Goal: Task Accomplishment & Management: Complete application form

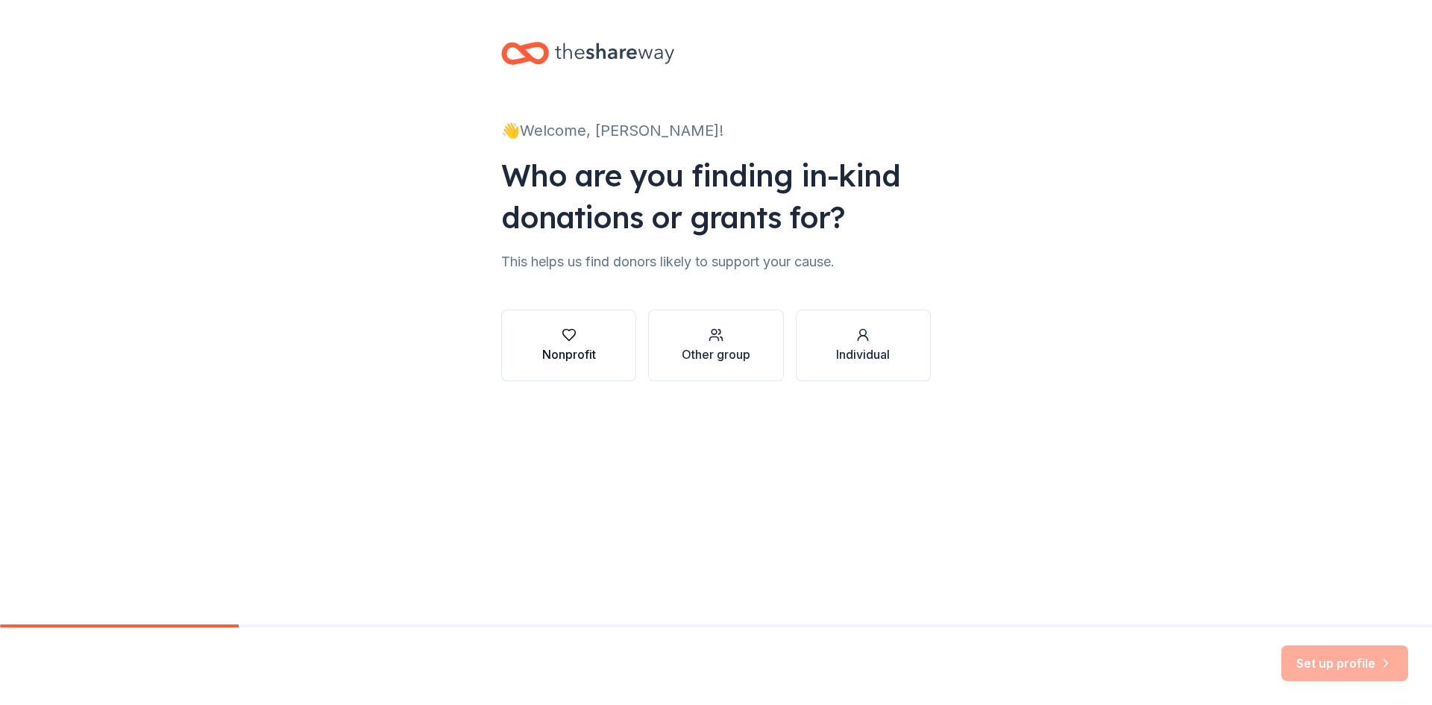
click at [566, 351] on div "Nonprofit" at bounding box center [569, 354] width 54 height 18
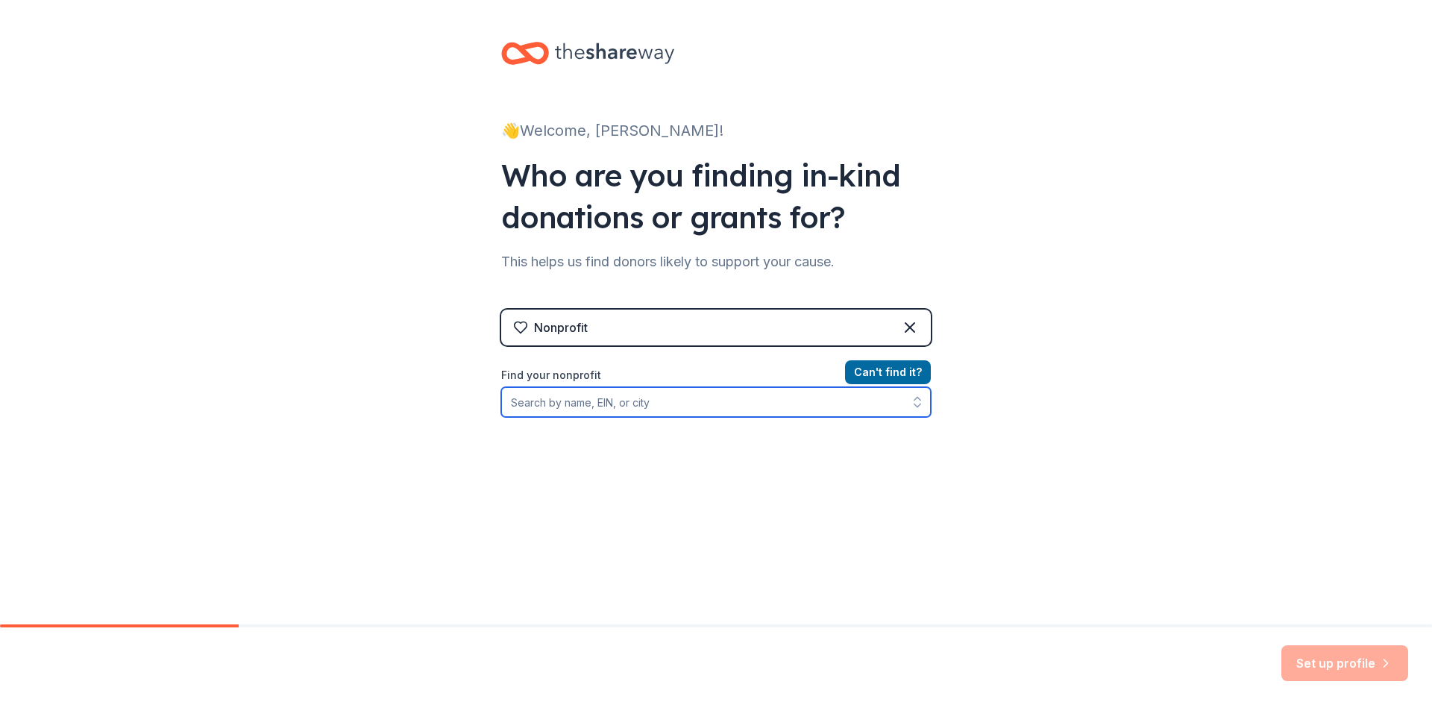
paste input "82-4543232"
type input "82-4543232"
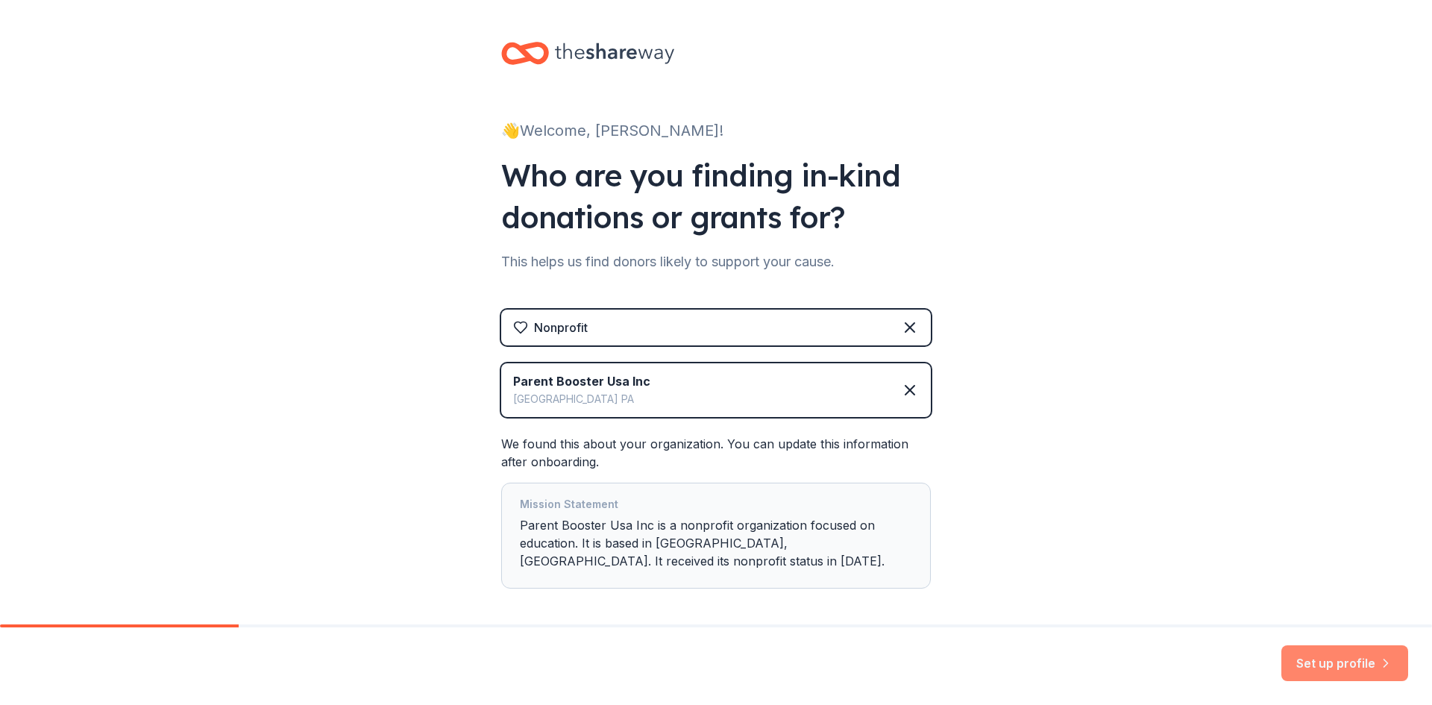
click at [1334, 664] on button "Set up profile" at bounding box center [1344, 663] width 127 height 36
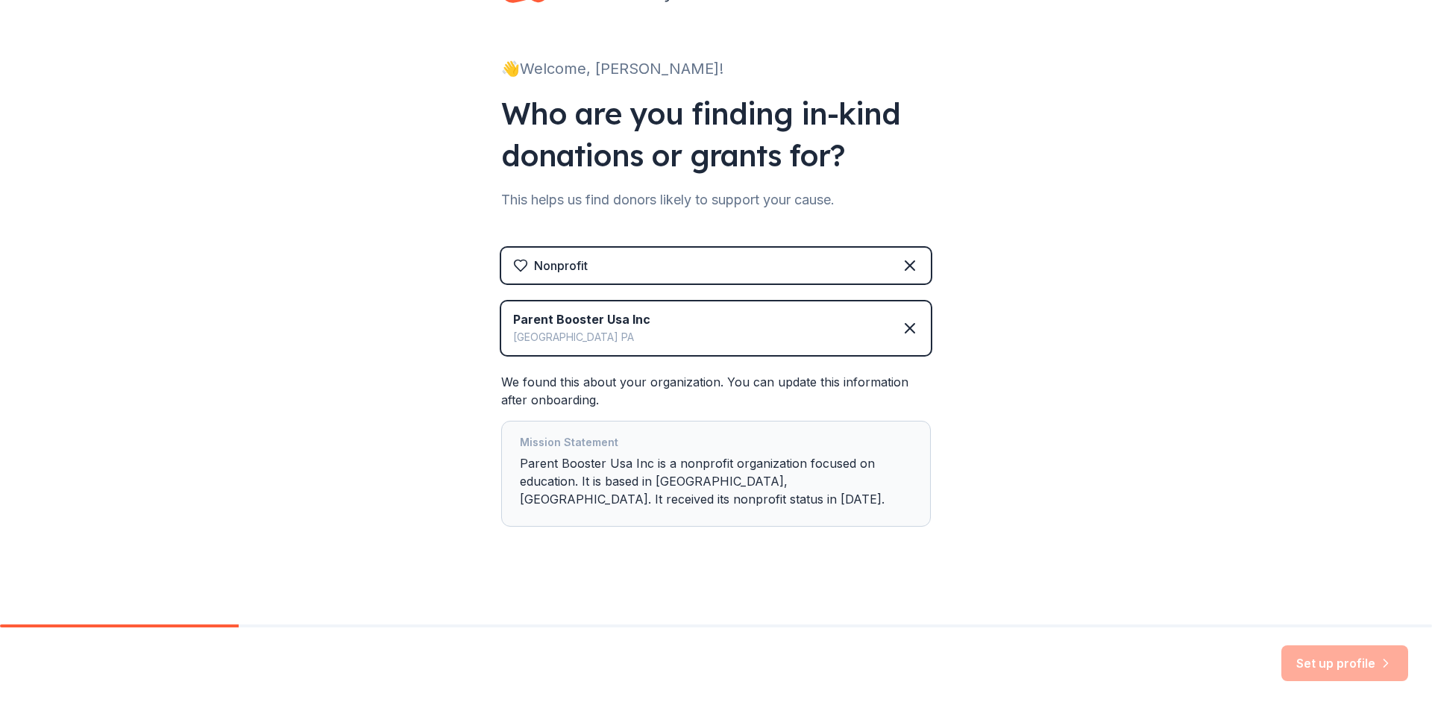
scroll to position [66, 0]
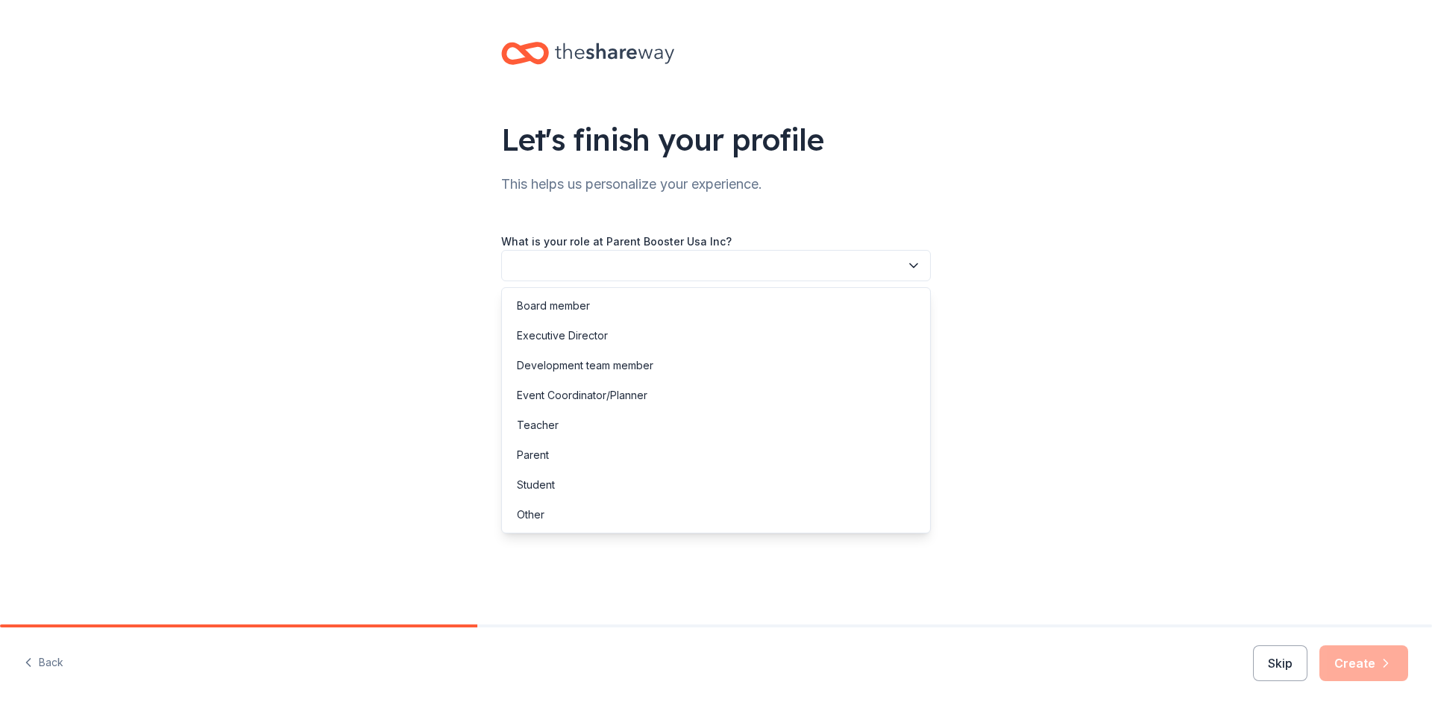
click at [571, 260] on button "button" at bounding box center [716, 265] width 430 height 31
click at [556, 307] on div "Board member" at bounding box center [553, 306] width 73 height 18
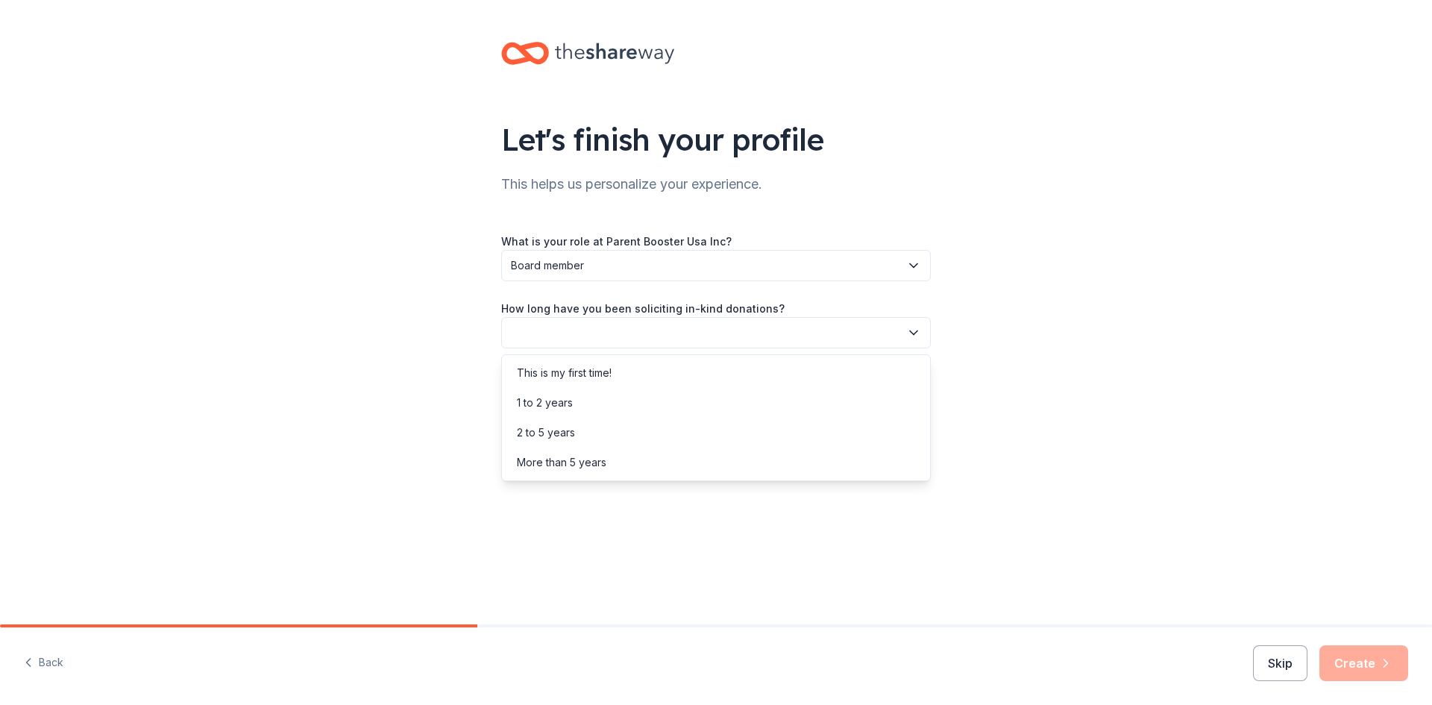
click at [571, 336] on button "button" at bounding box center [716, 332] width 430 height 31
click at [559, 377] on div "This is my first time!" at bounding box center [564, 373] width 95 height 18
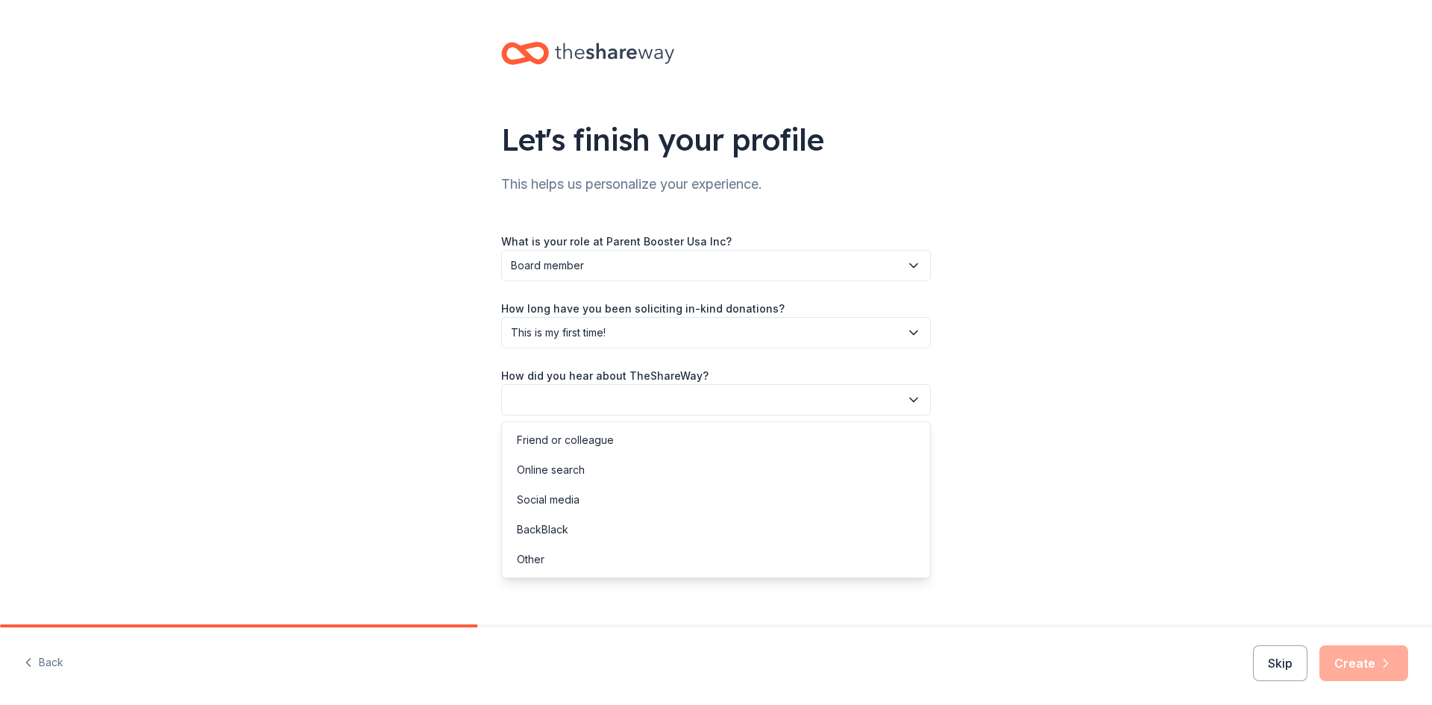
click at [620, 403] on button "button" at bounding box center [716, 399] width 430 height 31
click at [567, 446] on div "Friend or colleague" at bounding box center [565, 440] width 97 height 18
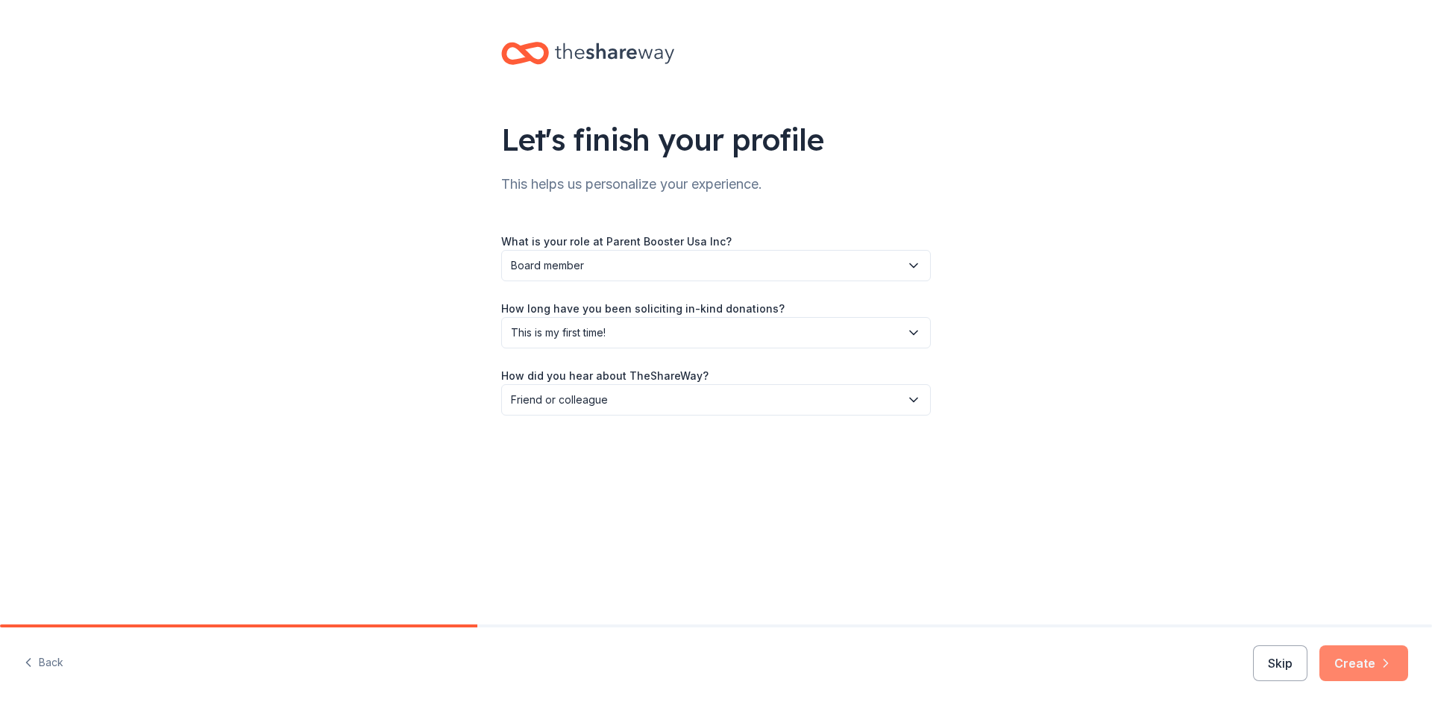
click at [1351, 670] on button "Create" at bounding box center [1363, 663] width 89 height 36
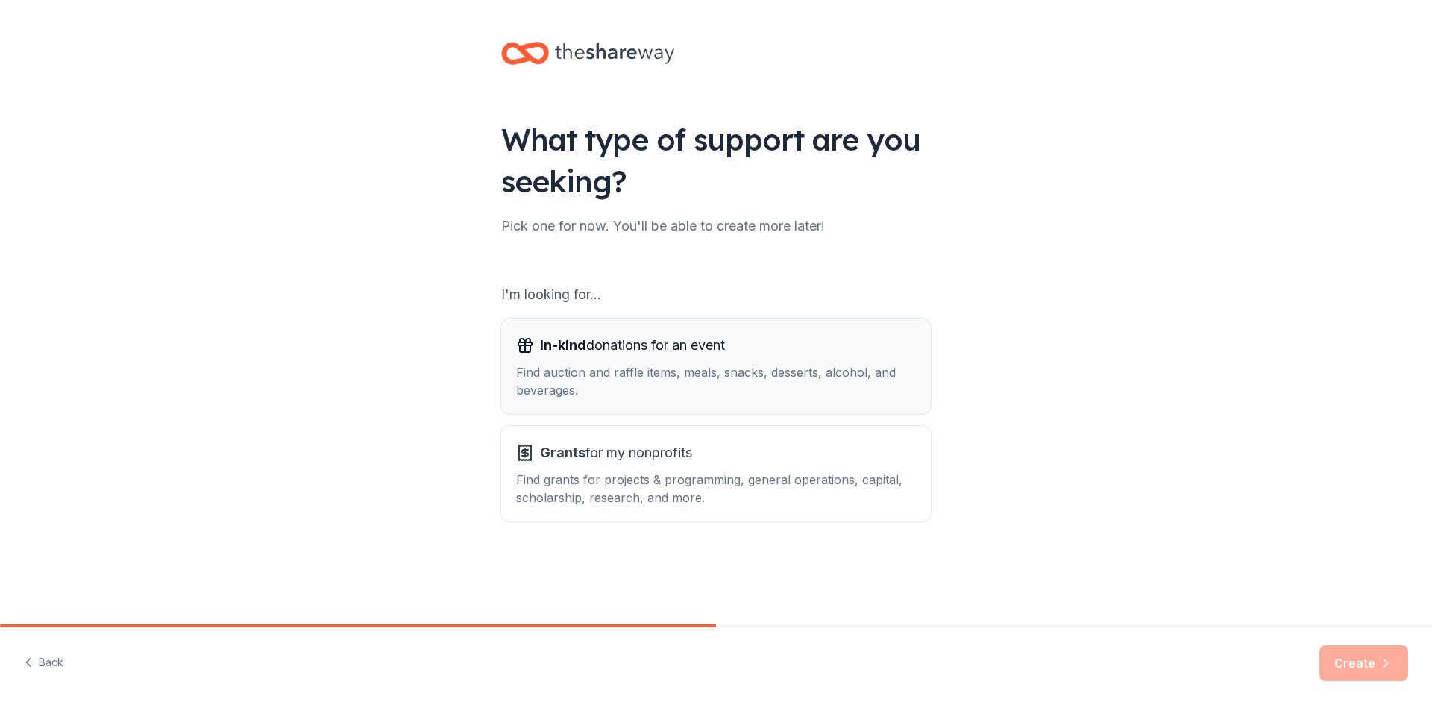
click at [637, 359] on div "In-kind donations for an event Find auction and raffle items, meals, snacks, de…" at bounding box center [716, 366] width 400 height 66
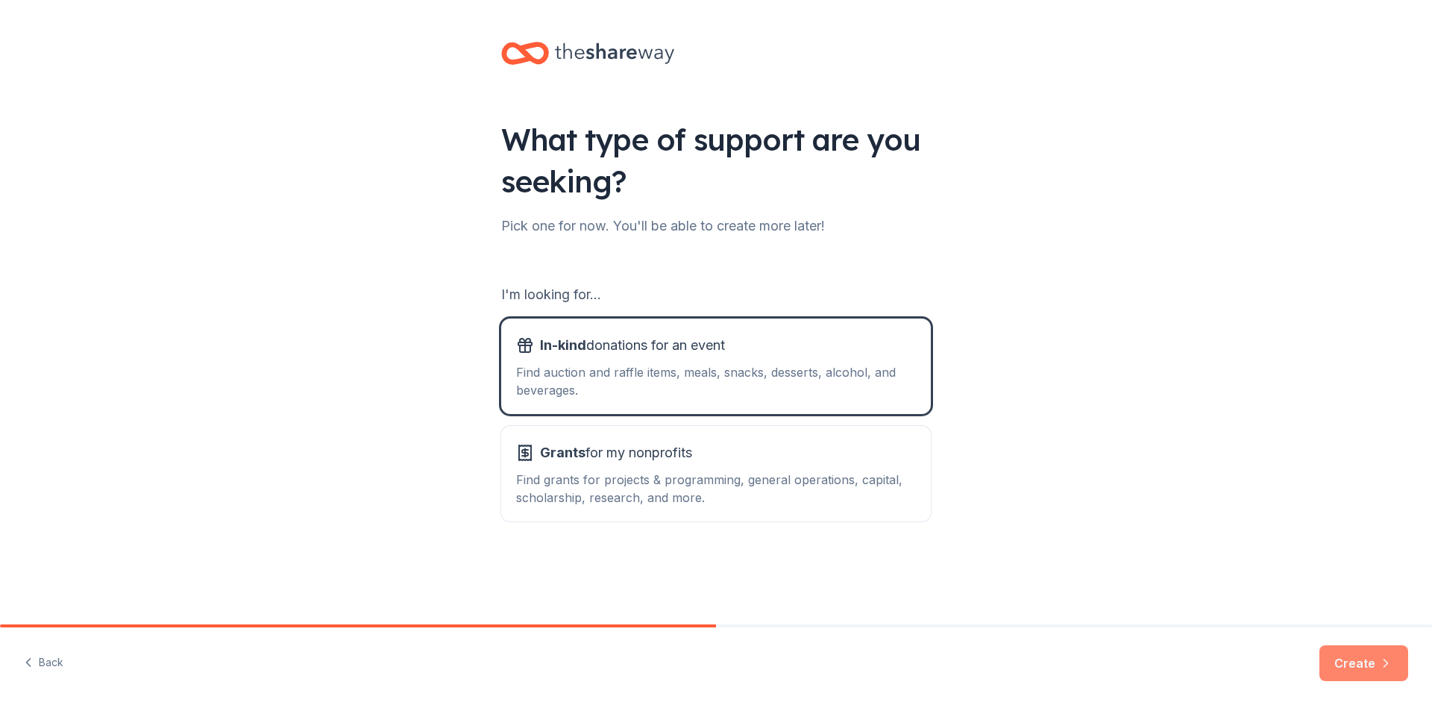
click at [1363, 659] on button "Create" at bounding box center [1363, 663] width 89 height 36
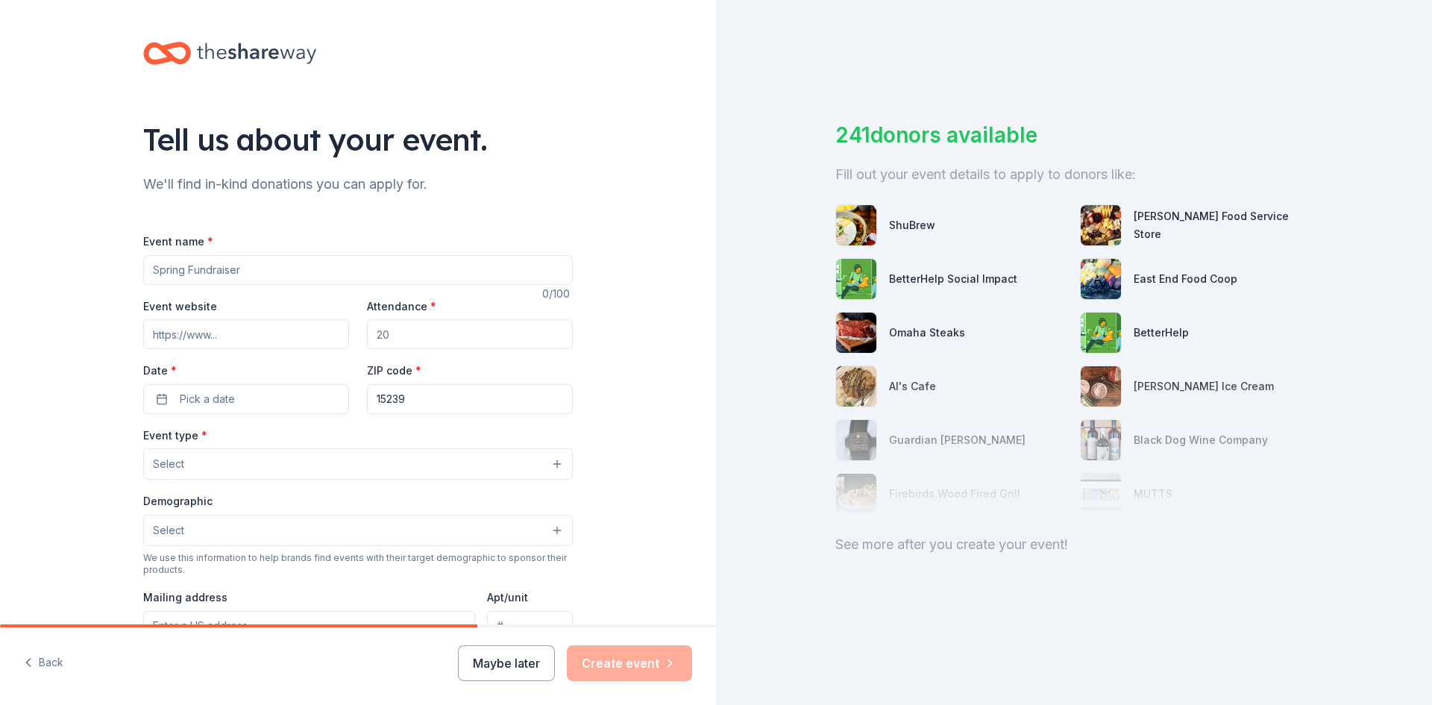
click at [184, 273] on input "Event name *" at bounding box center [358, 270] width 430 height 30
type input "JROTC Bingo Fundraiser"
click at [450, 339] on input "Attendance *" at bounding box center [470, 334] width 206 height 30
type input "100"
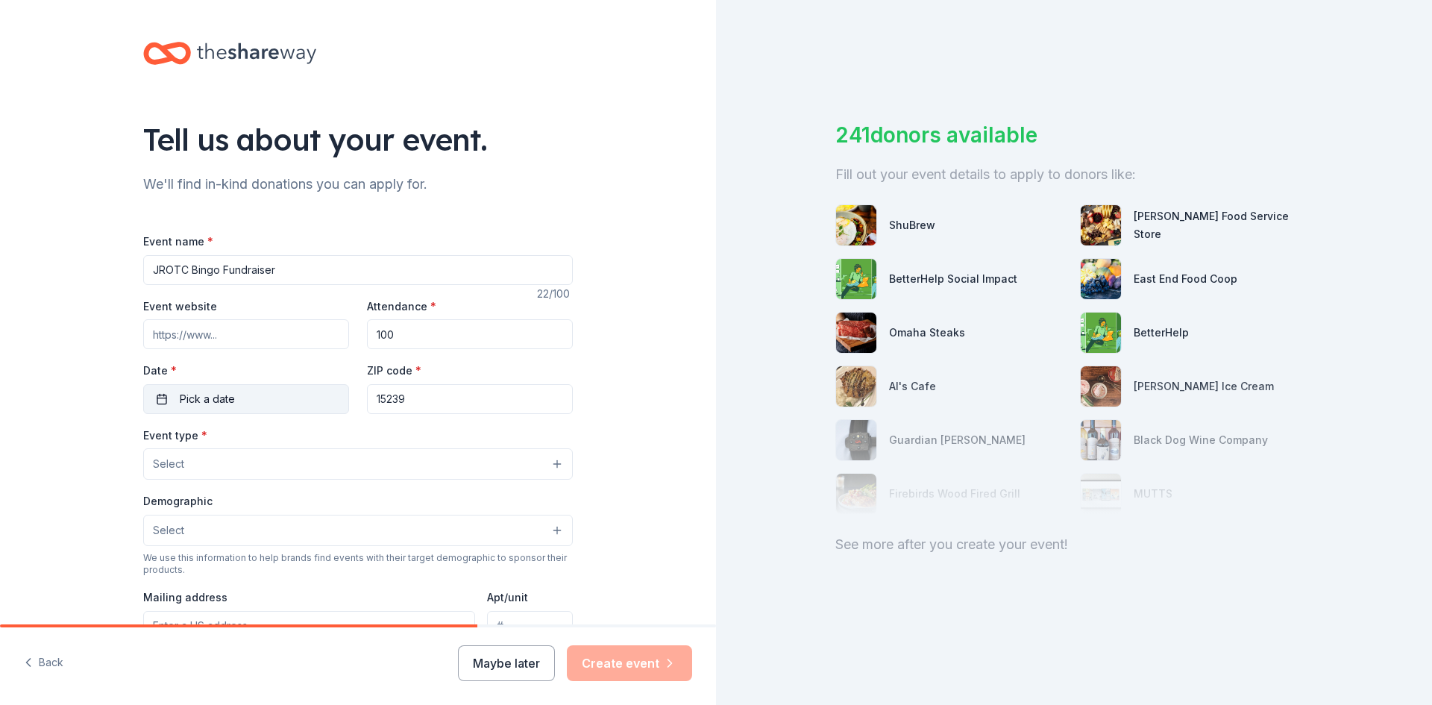
click at [219, 401] on span "Pick a date" at bounding box center [207, 399] width 55 height 18
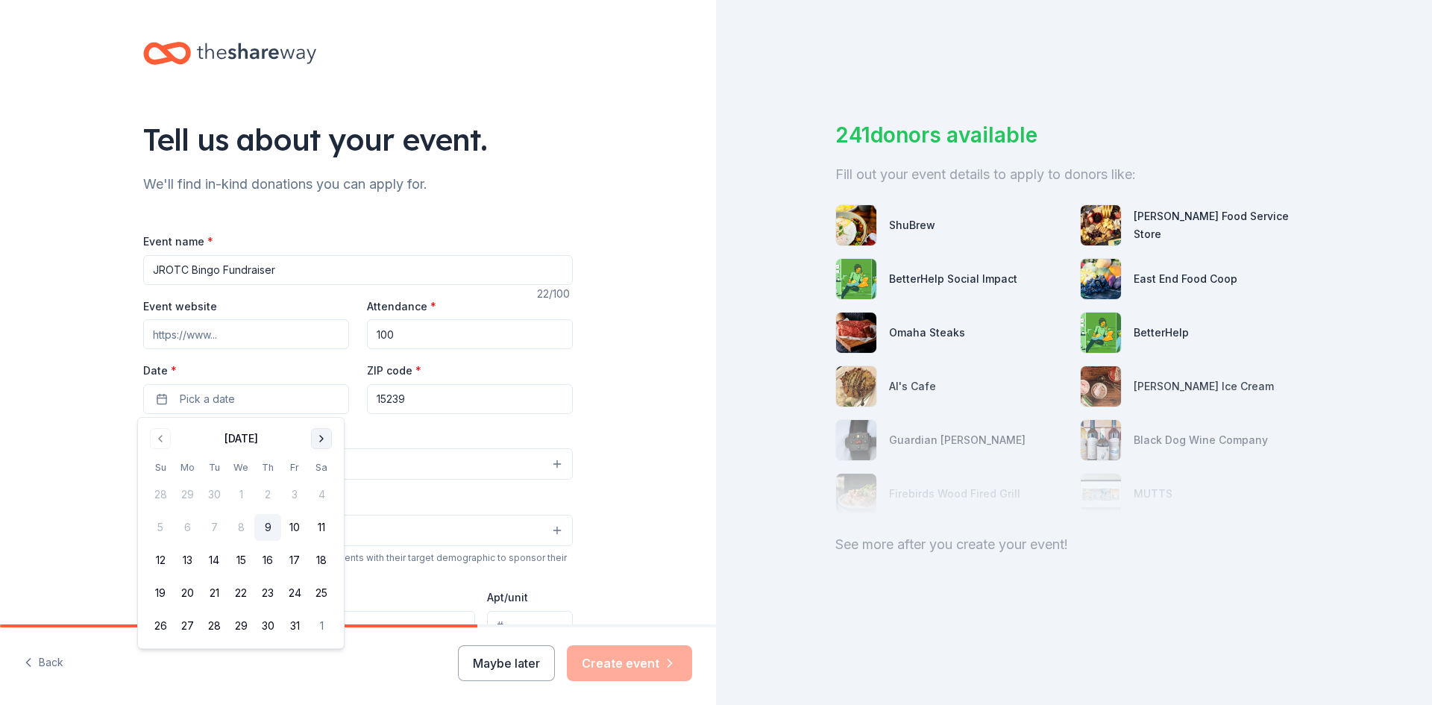
click at [320, 439] on button "Go to next month" at bounding box center [321, 438] width 21 height 21
click at [327, 559] on button "15" at bounding box center [321, 560] width 27 height 27
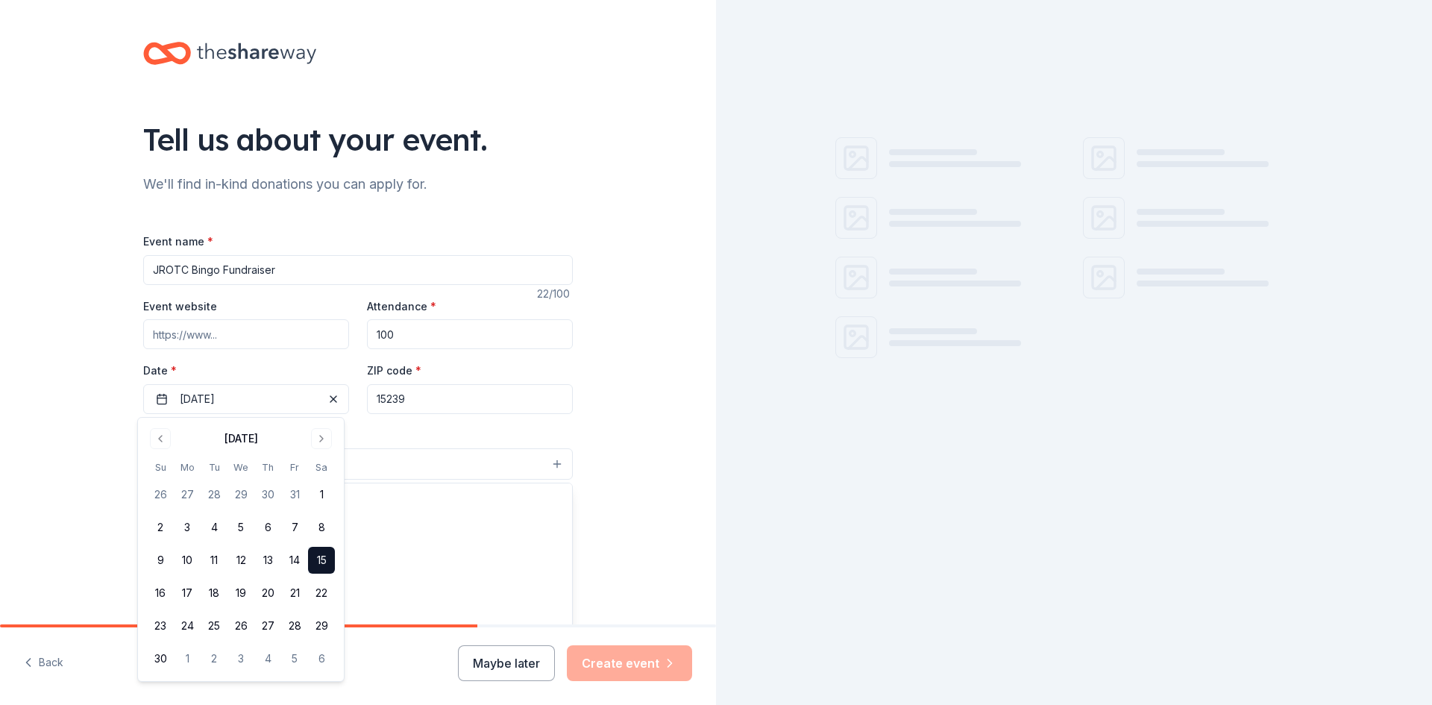
click at [450, 457] on button "Select" at bounding box center [358, 463] width 430 height 31
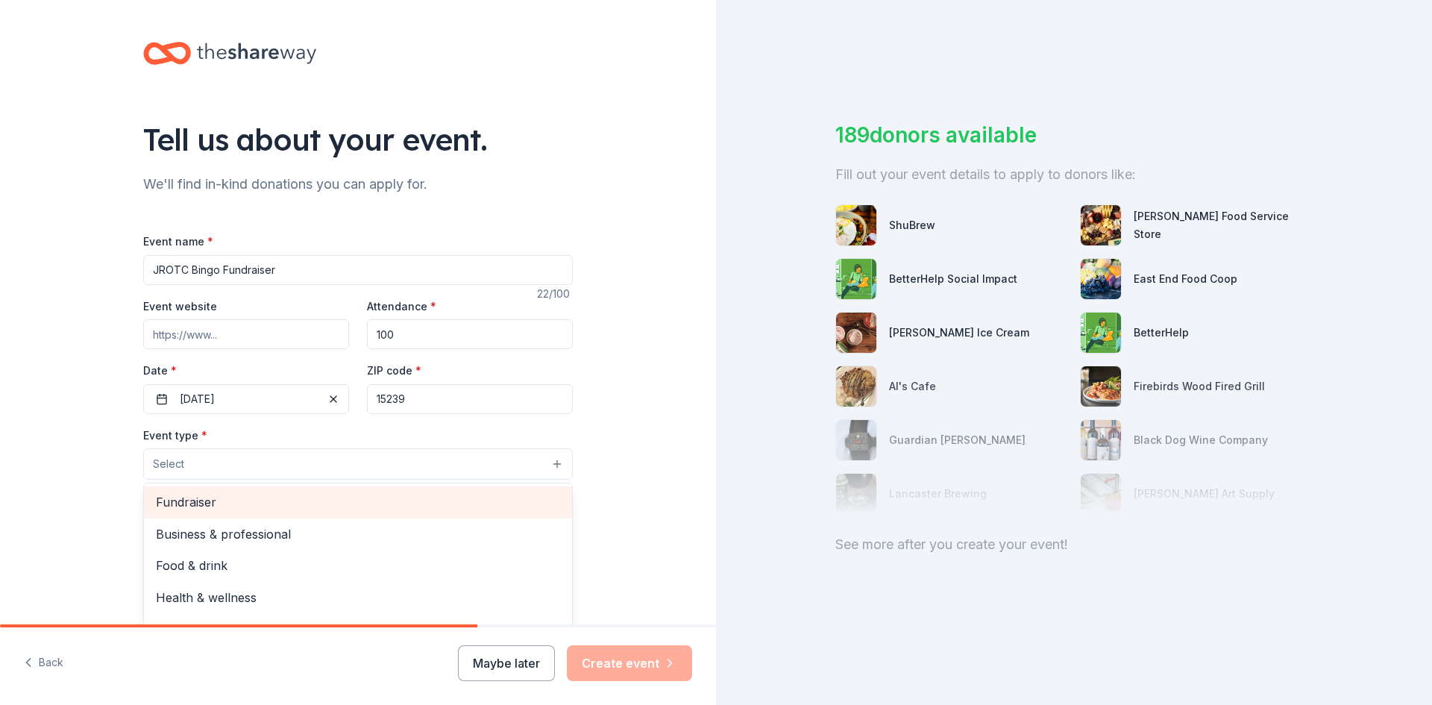
click at [196, 504] on span "Fundraiser" at bounding box center [358, 501] width 404 height 19
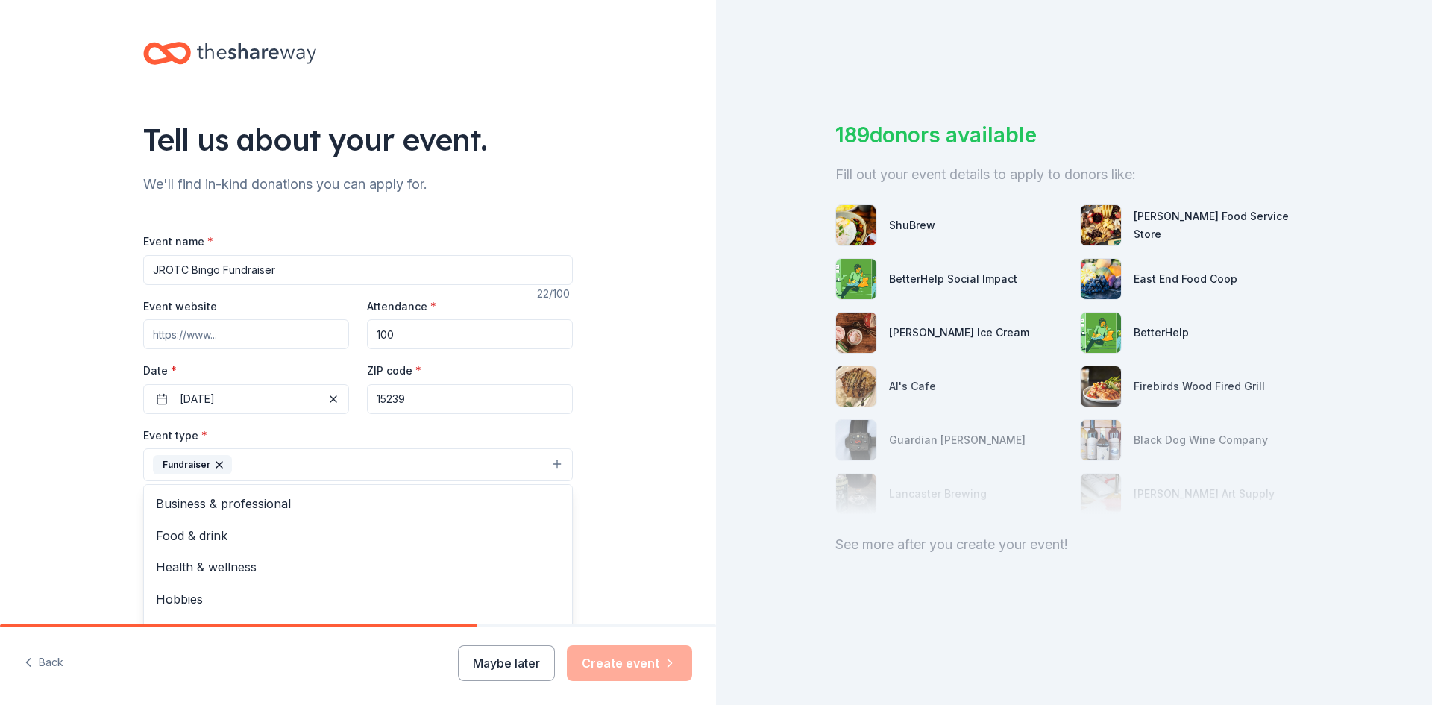
click at [636, 533] on div "Tell us about your event. We'll find in-kind donations you can apply for. Event…" at bounding box center [358, 497] width 716 height 994
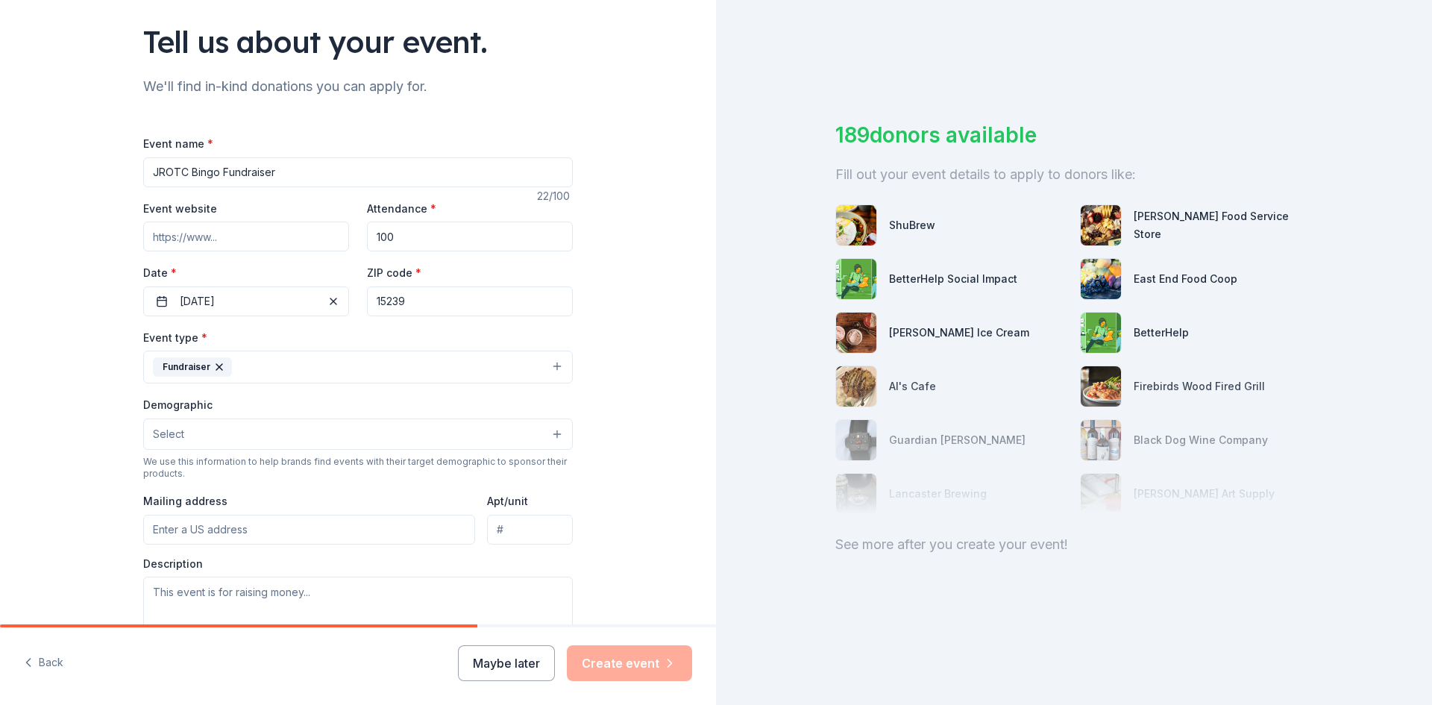
scroll to position [149, 0]
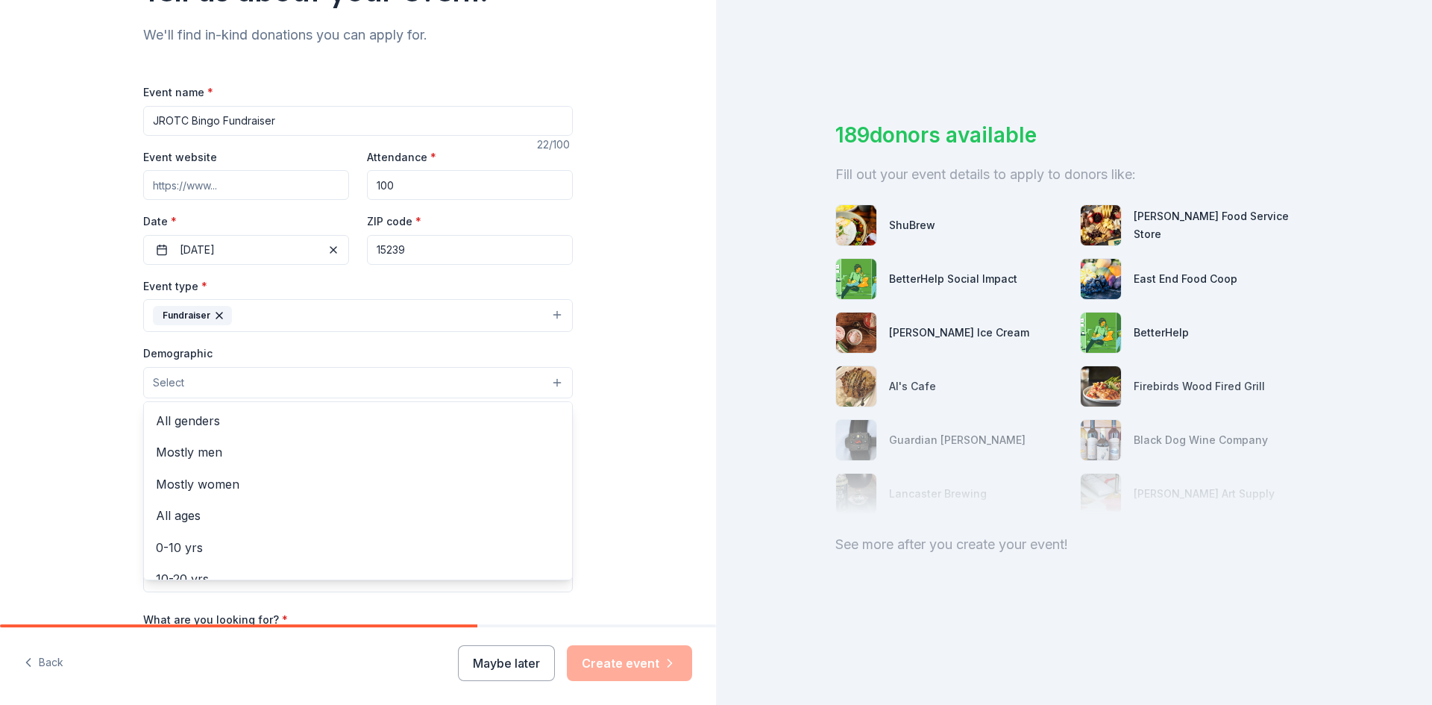
click at [550, 391] on button "Select" at bounding box center [358, 382] width 430 height 31
click at [256, 480] on span "Mostly women" at bounding box center [358, 483] width 404 height 19
click at [629, 488] on div "Tell us about your event. We'll find in-kind donations you can apply for. Event…" at bounding box center [358, 349] width 716 height 996
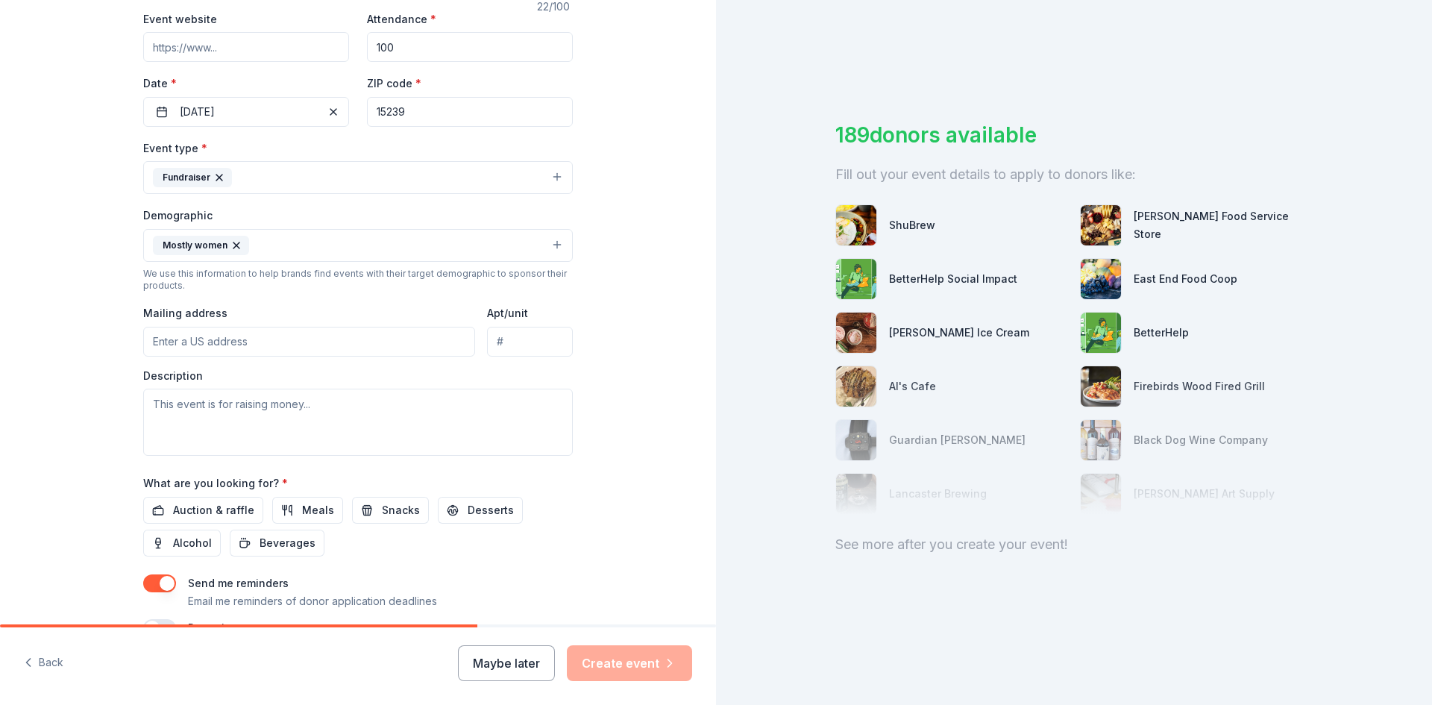
scroll to position [298, 0]
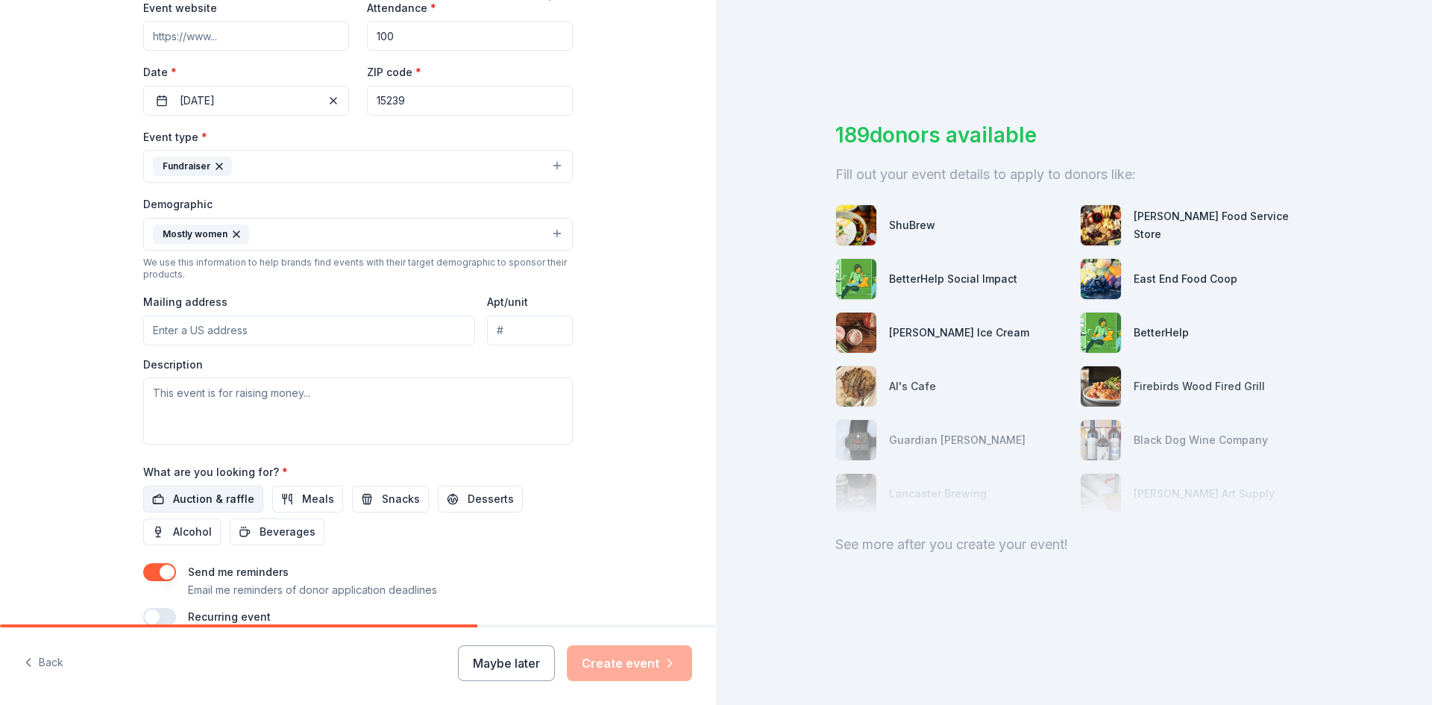
click at [195, 496] on span "Auction & raffle" at bounding box center [213, 499] width 81 height 18
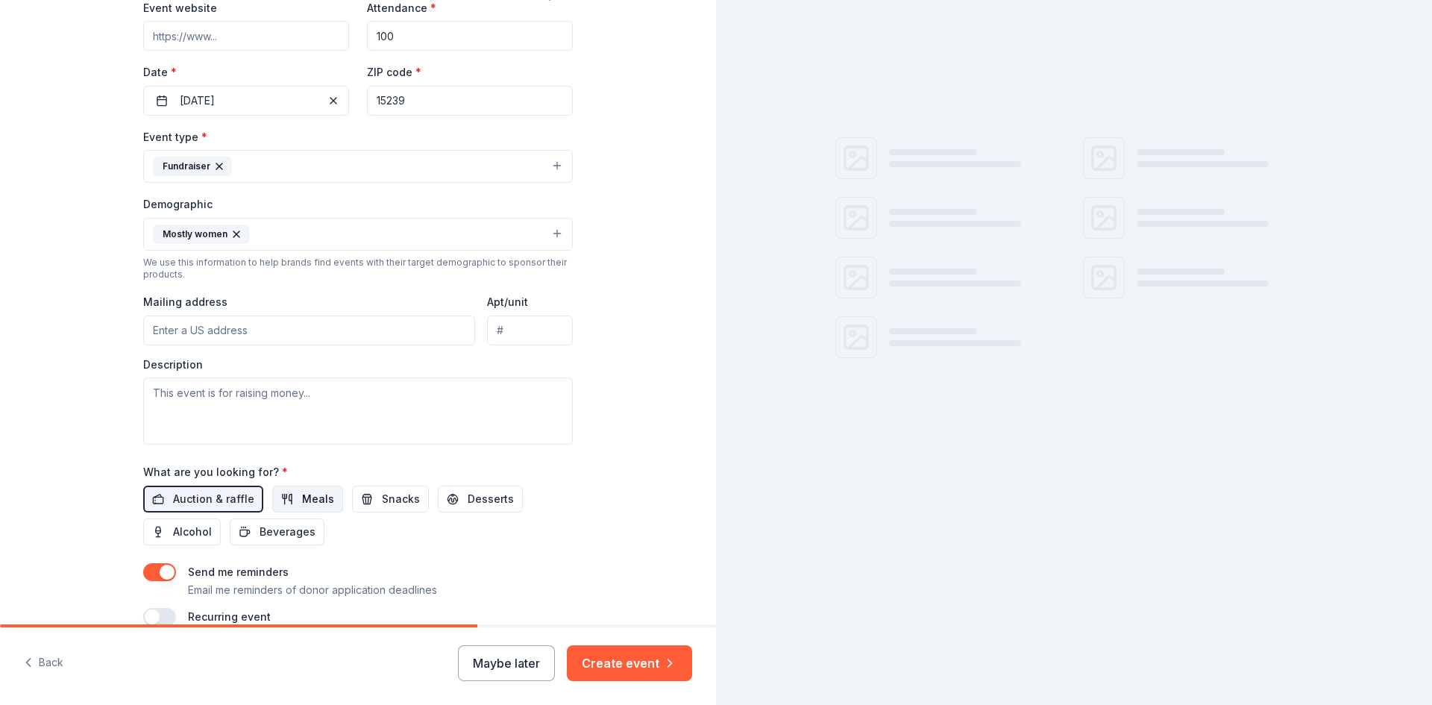
click at [302, 496] on span "Meals" at bounding box center [318, 499] width 32 height 18
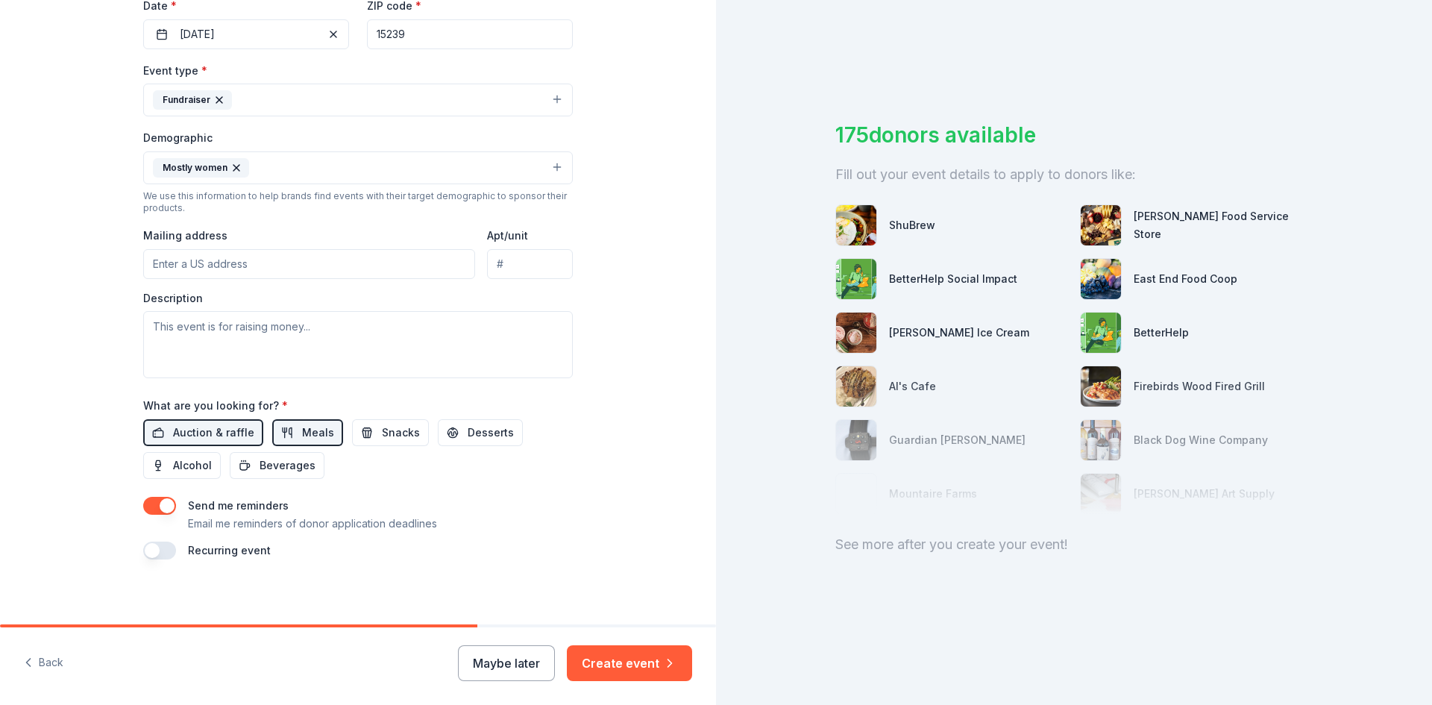
scroll to position [371, 0]
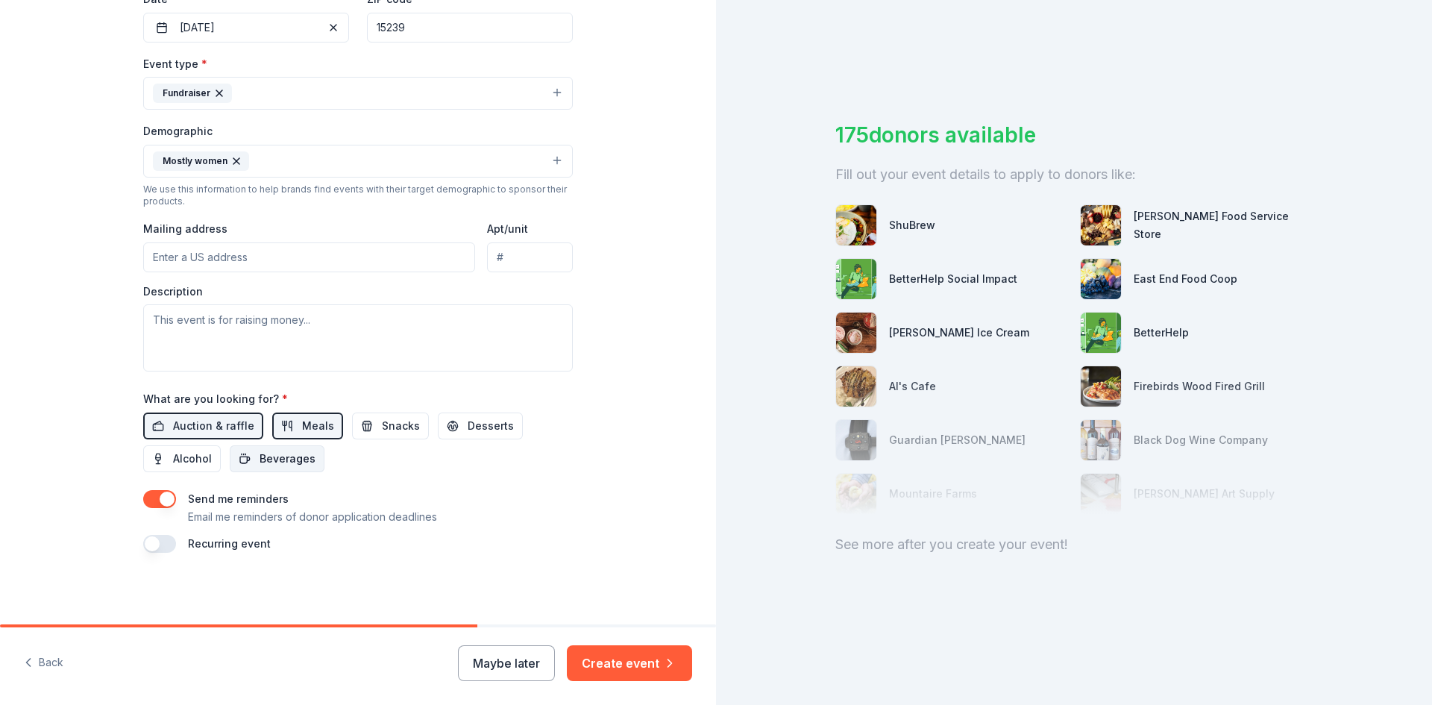
click at [267, 459] on span "Beverages" at bounding box center [288, 459] width 56 height 18
click at [248, 262] on input "Mailing address" at bounding box center [309, 257] width 332 height 30
click at [220, 246] on input "900 Elicker Road" at bounding box center [309, 257] width 332 height 30
click at [219, 246] on input "900 Elicker Road" at bounding box center [309, 257] width 332 height 30
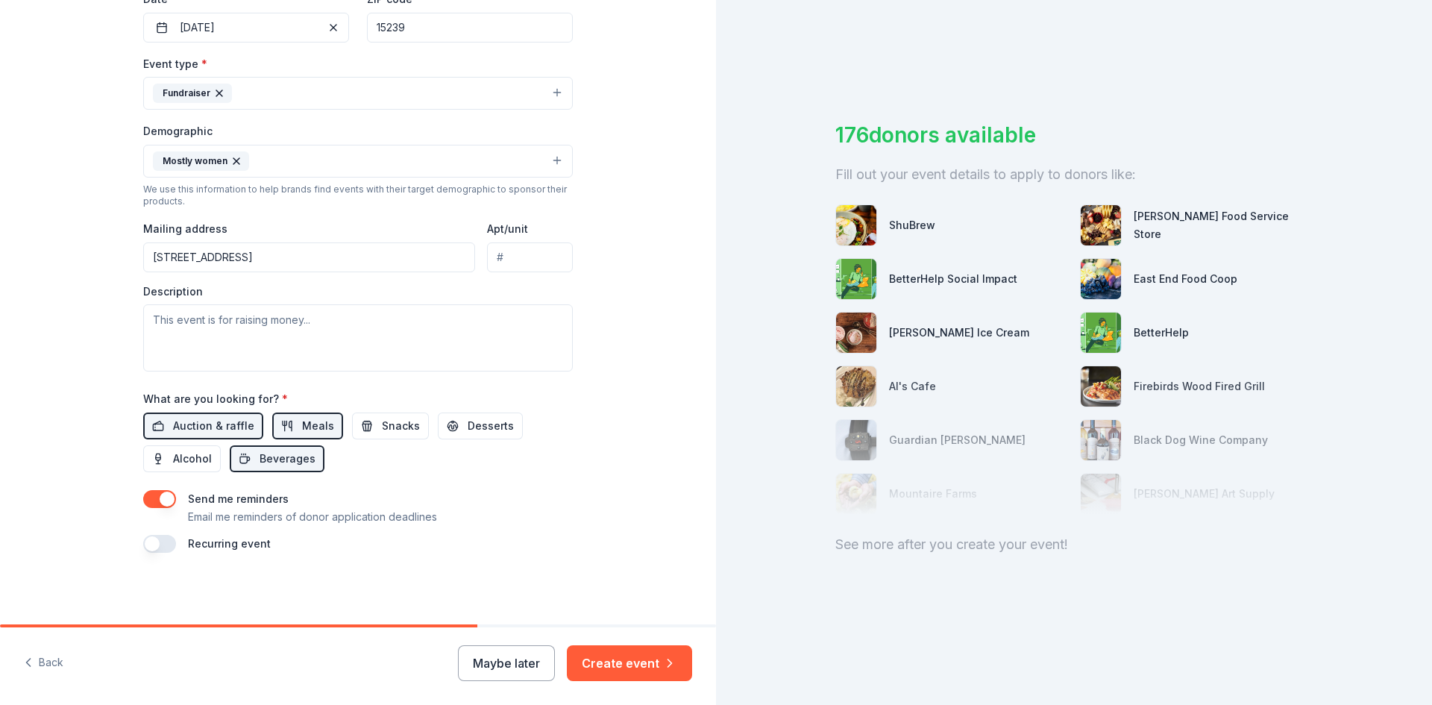
click at [294, 249] on input "813 Mount Hood Drive" at bounding box center [309, 257] width 332 height 30
type input "813 Mount Hood Drive, Pittsburgh, PA, 15239"
click at [370, 325] on textarea at bounding box center [358, 337] width 430 height 67
click at [182, 319] on textarea "This event raises money for the Plum HS AFJROTC." at bounding box center [358, 337] width 430 height 67
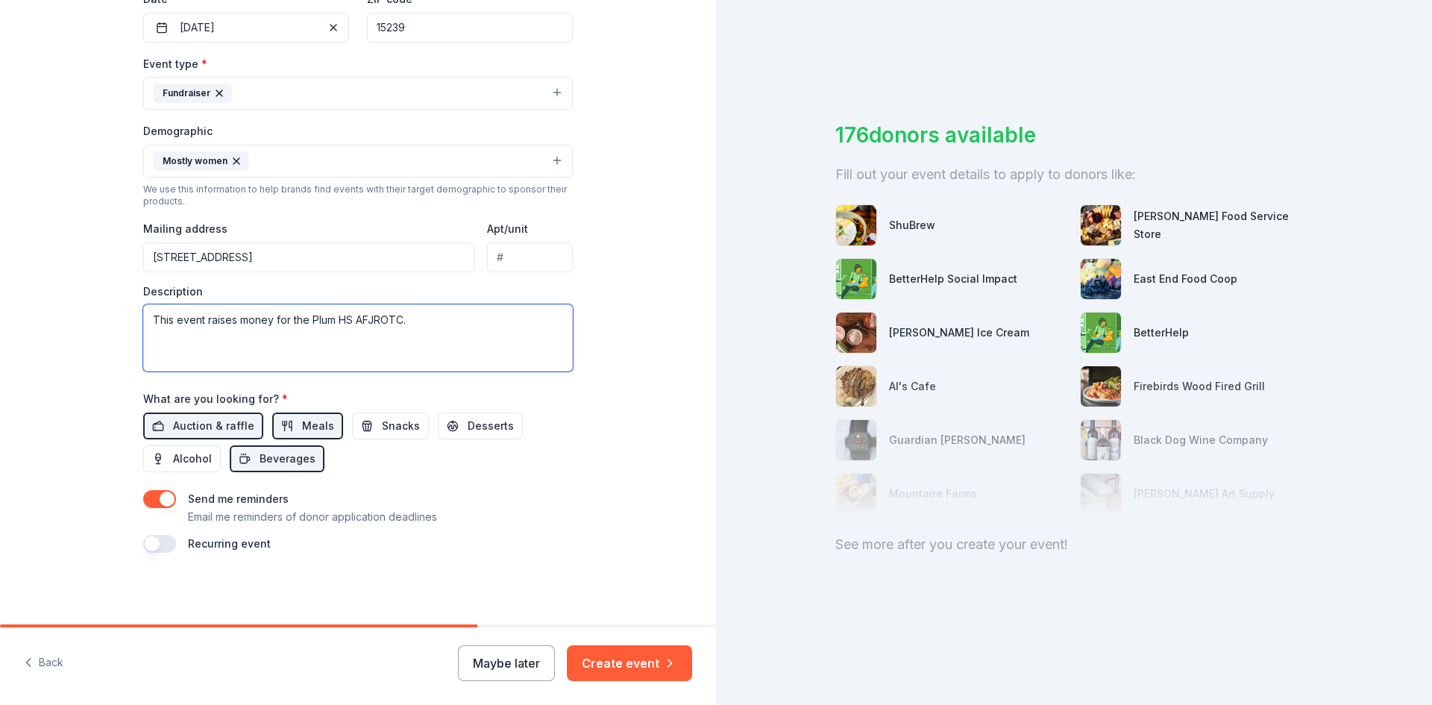
click at [182, 319] on textarea "This event raises money for the Plum HS AFJROTC." at bounding box center [358, 337] width 430 height 67
click at [438, 318] on textarea "This event raises money for the Plum HS AFJROTC." at bounding box center [358, 337] width 430 height 67
paste textarea "The Plum Air Force JROTC Program encourages students to follow their passions w…"
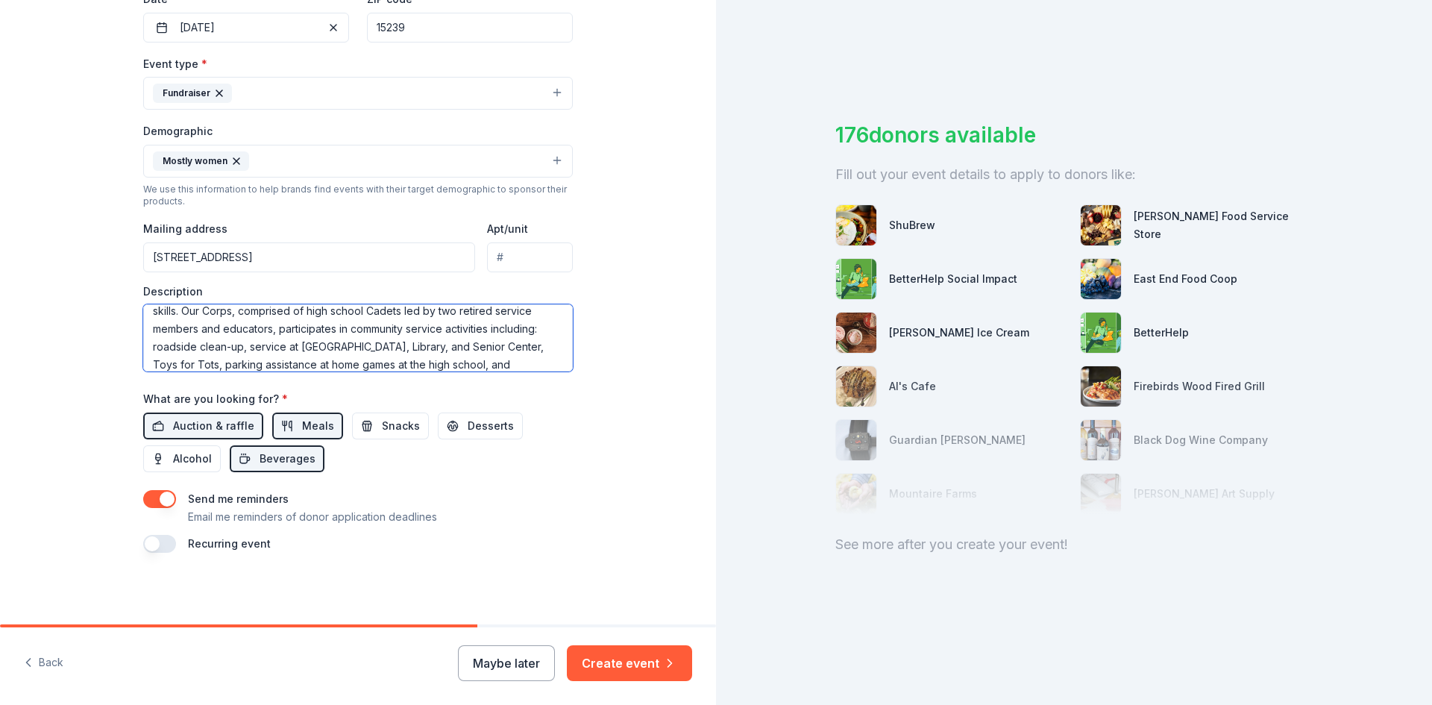
scroll to position [107, 0]
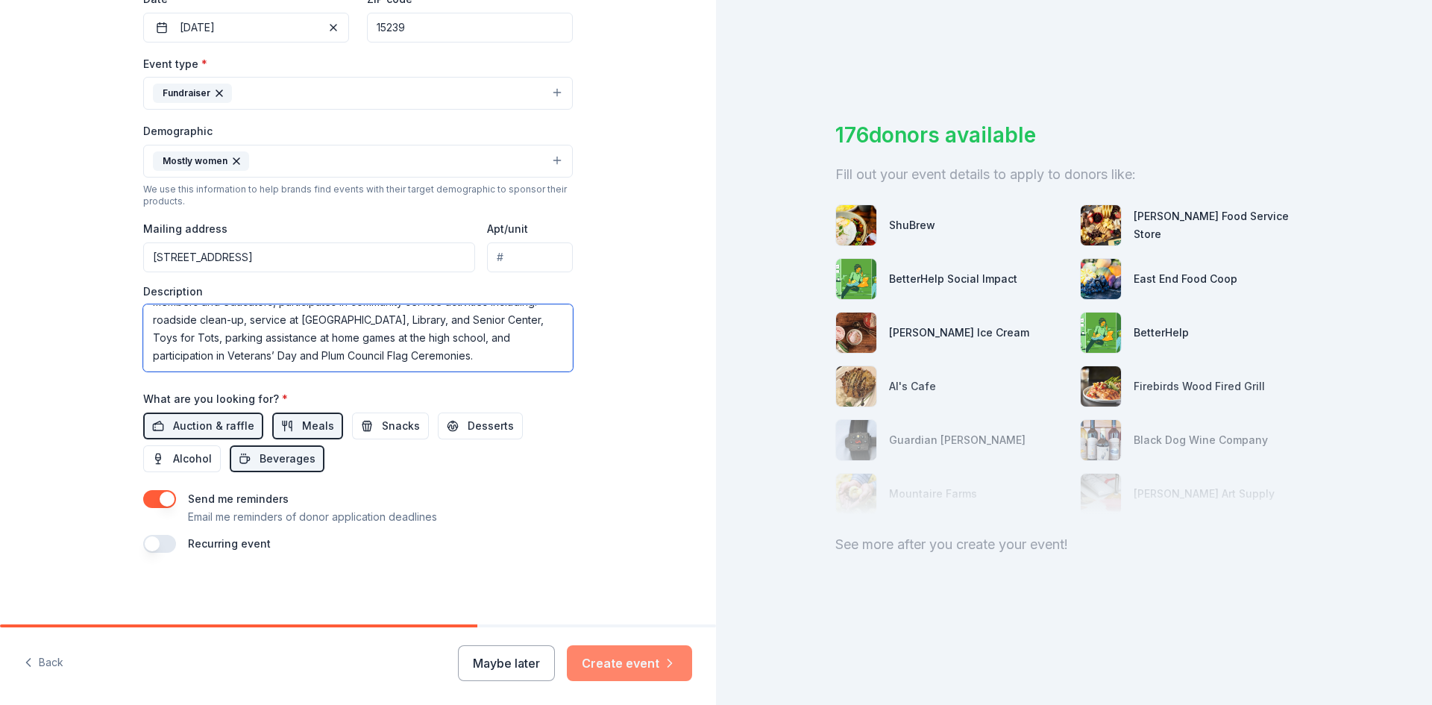
type textarea "This event raises money for the Plum HS AFJROTC. The Plum Air Force JROTC Progr…"
click at [618, 666] on button "Create event" at bounding box center [629, 663] width 125 height 36
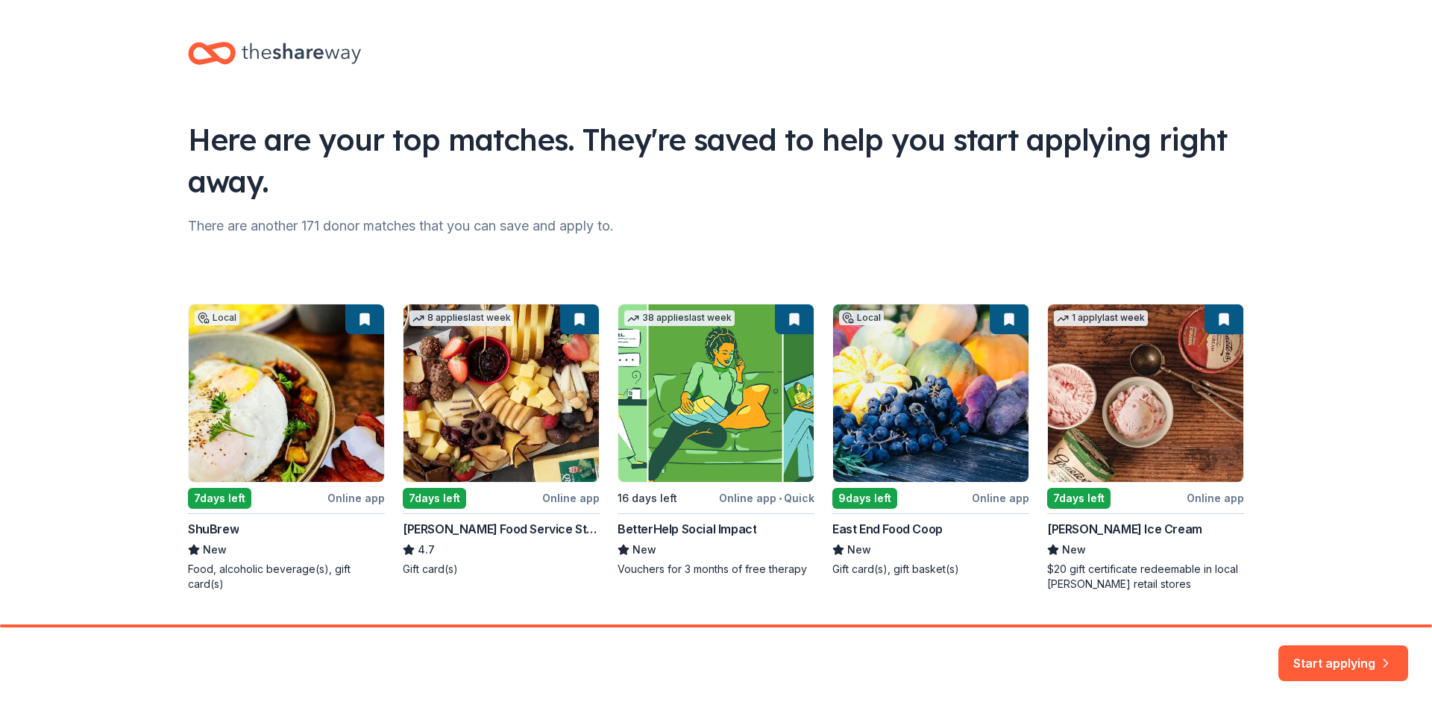
click at [347, 497] on div "Local 7 days left Online app ShuBrew New Food, alcoholic beverage(s), gift card…" at bounding box center [716, 448] width 1056 height 288
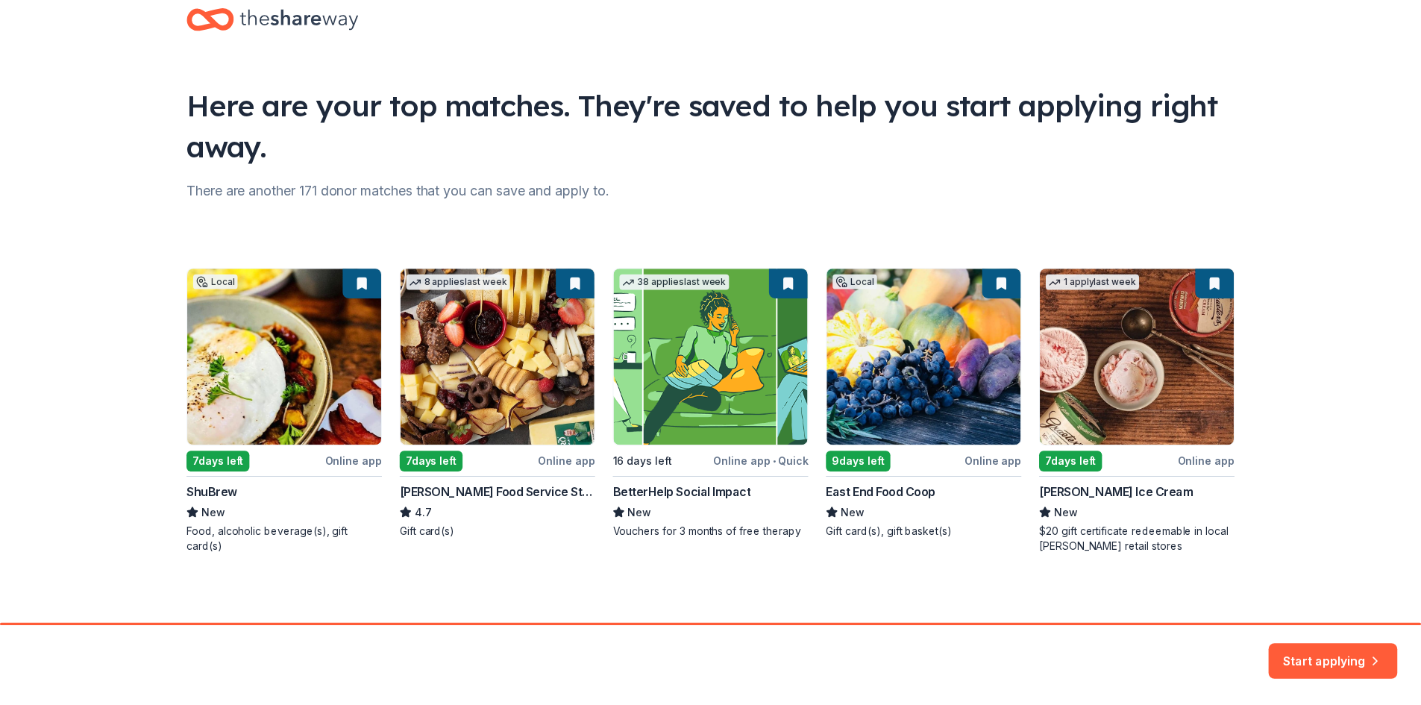
scroll to position [39, 0]
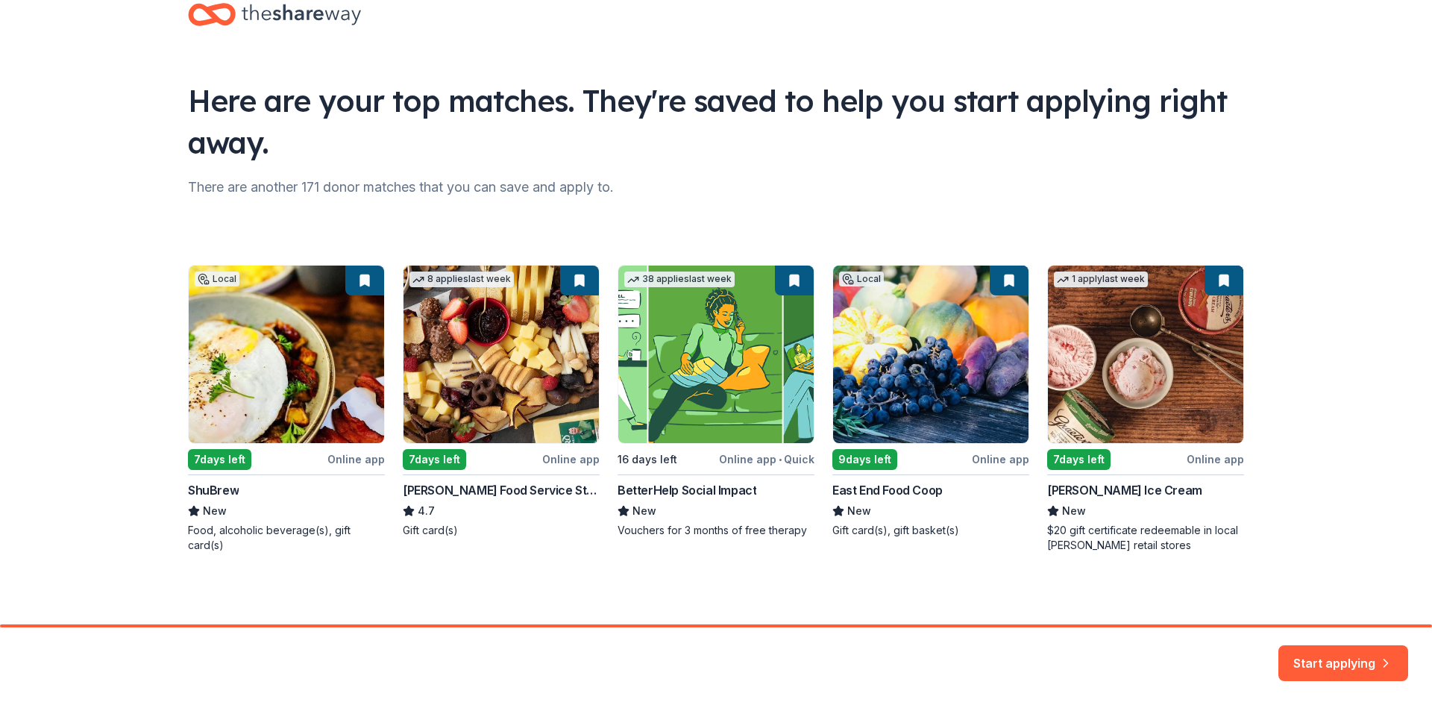
click at [242, 371] on div "Local 7 days left Online app ShuBrew New Food, alcoholic beverage(s), gift card…" at bounding box center [716, 409] width 1056 height 288
click at [1333, 653] on button "Start applying" at bounding box center [1343, 655] width 130 height 36
click at [1347, 660] on div "Start applying" at bounding box center [1343, 663] width 130 height 36
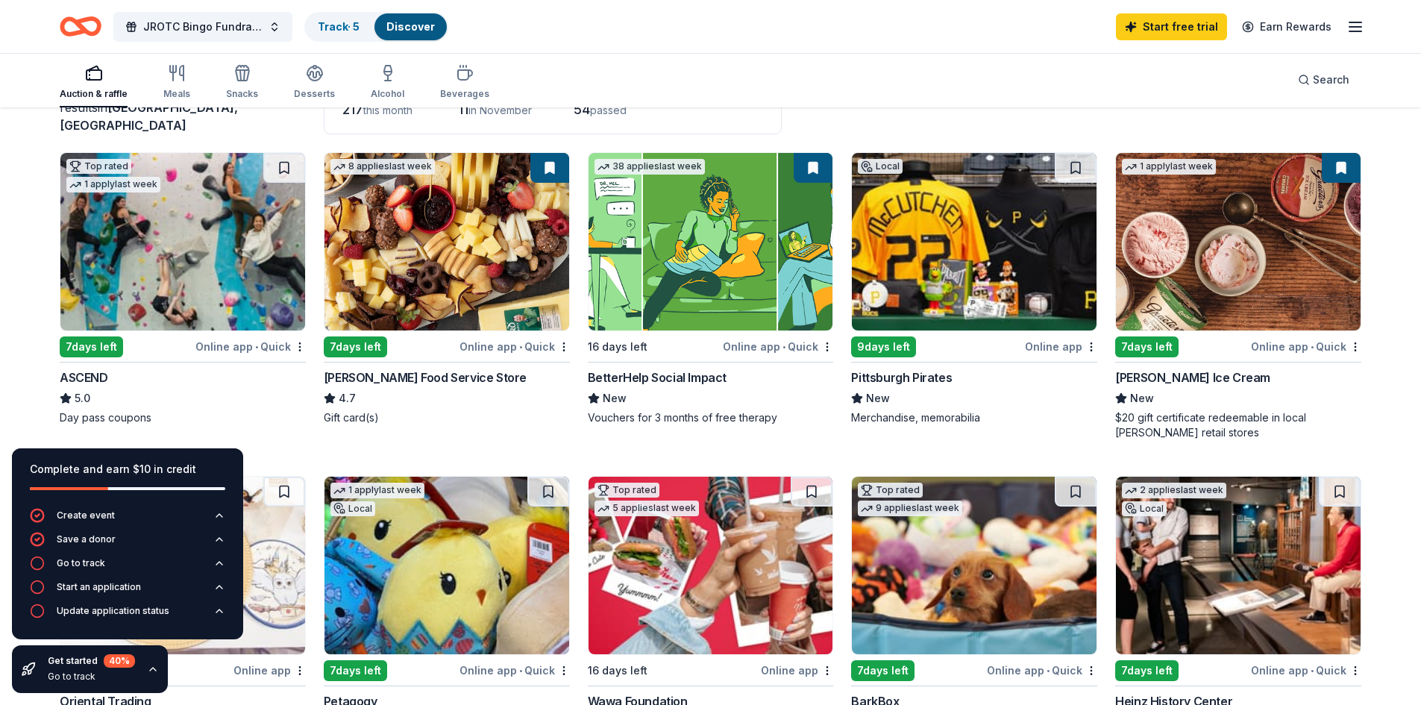
scroll to position [149, 0]
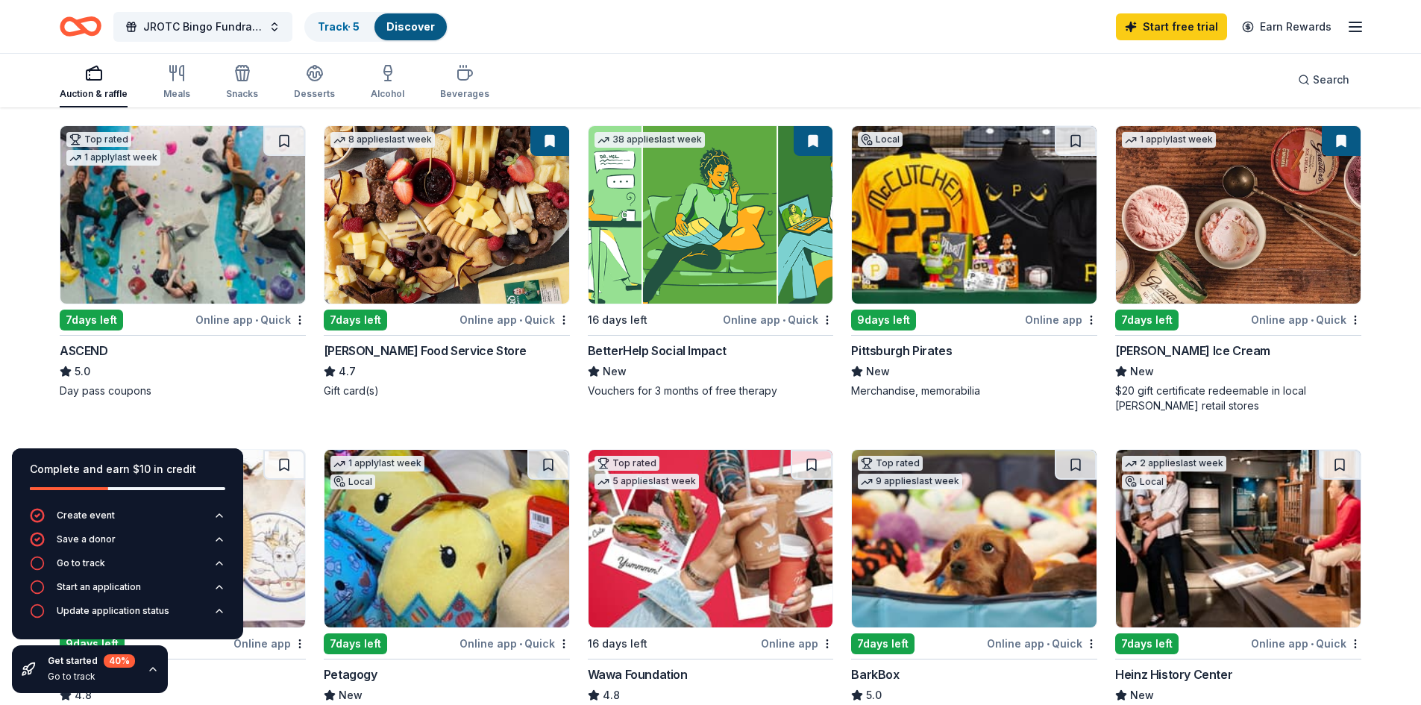
click at [258, 321] on span "•" at bounding box center [256, 320] width 3 height 12
click at [528, 324] on div "Online app • Quick" at bounding box center [514, 319] width 110 height 19
click at [1189, 213] on img at bounding box center [1238, 215] width 245 height 178
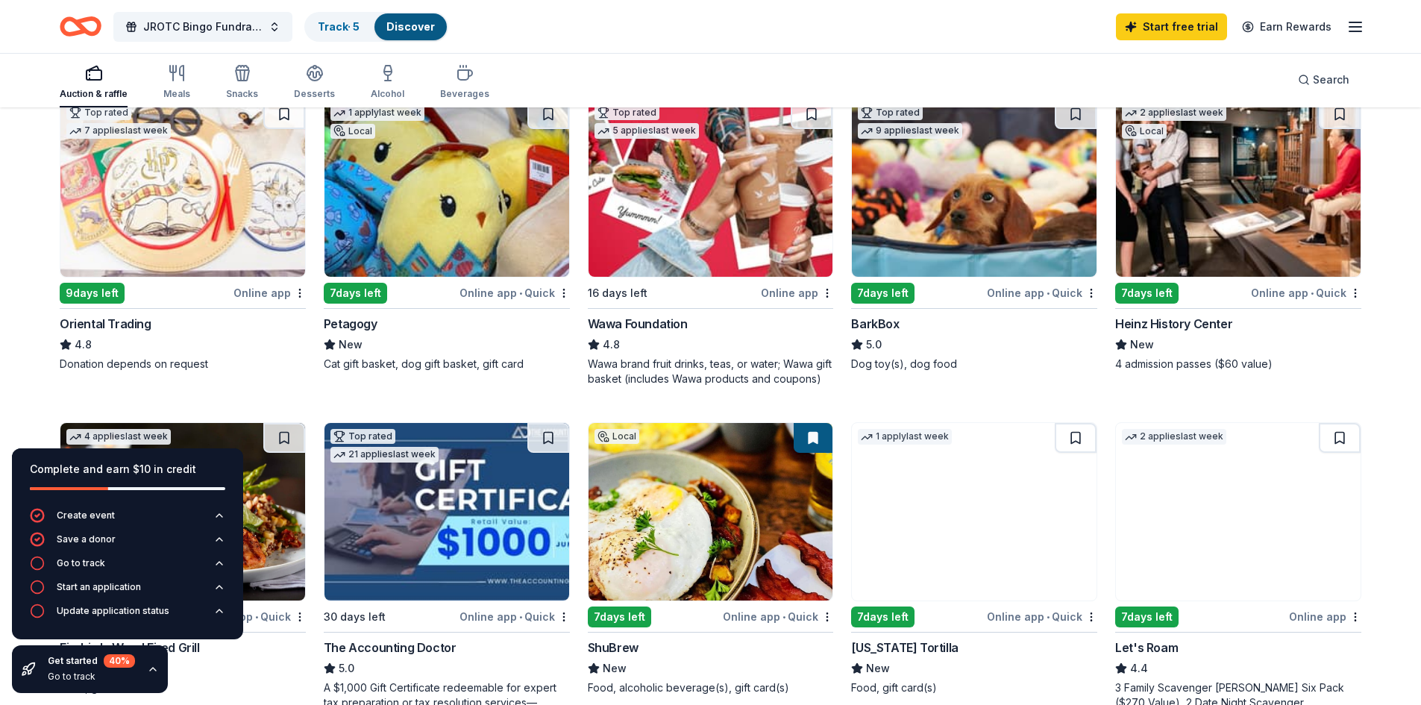
scroll to position [522, 0]
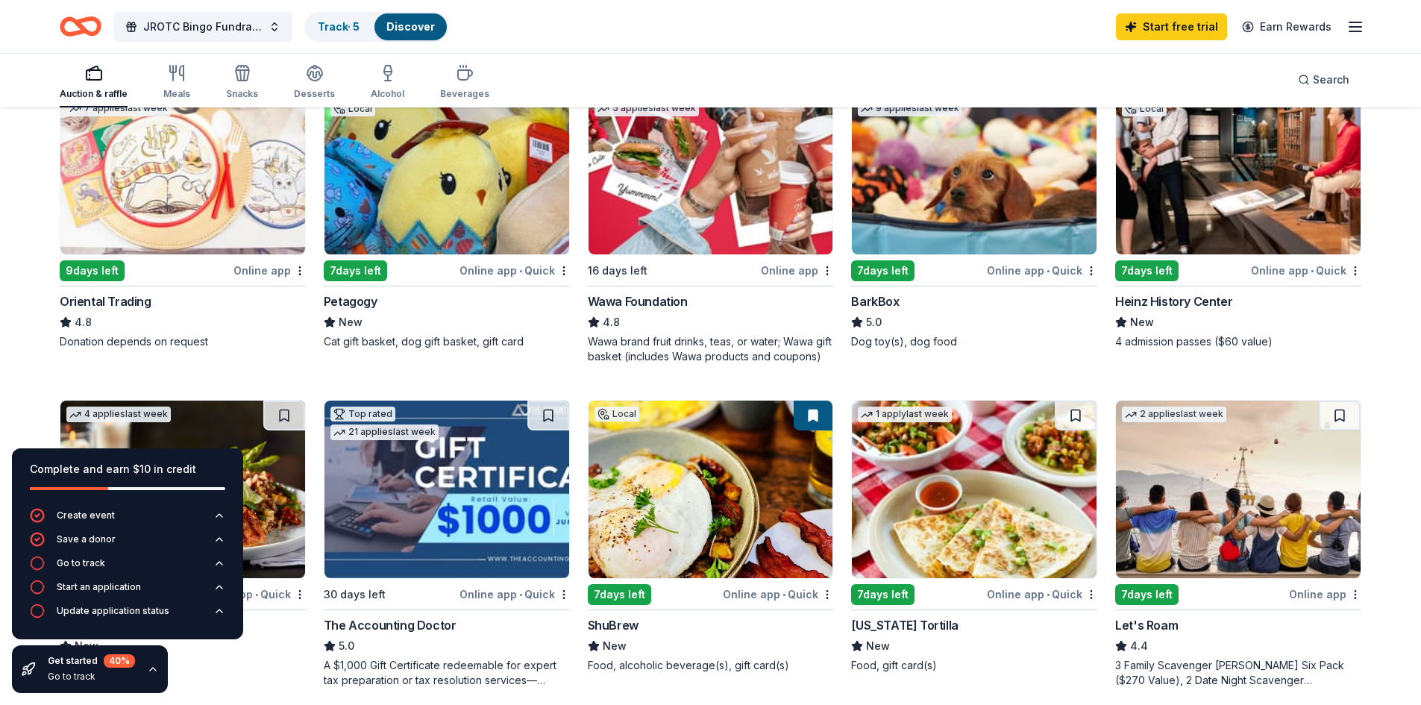
click at [1181, 201] on img at bounding box center [1238, 166] width 245 height 178
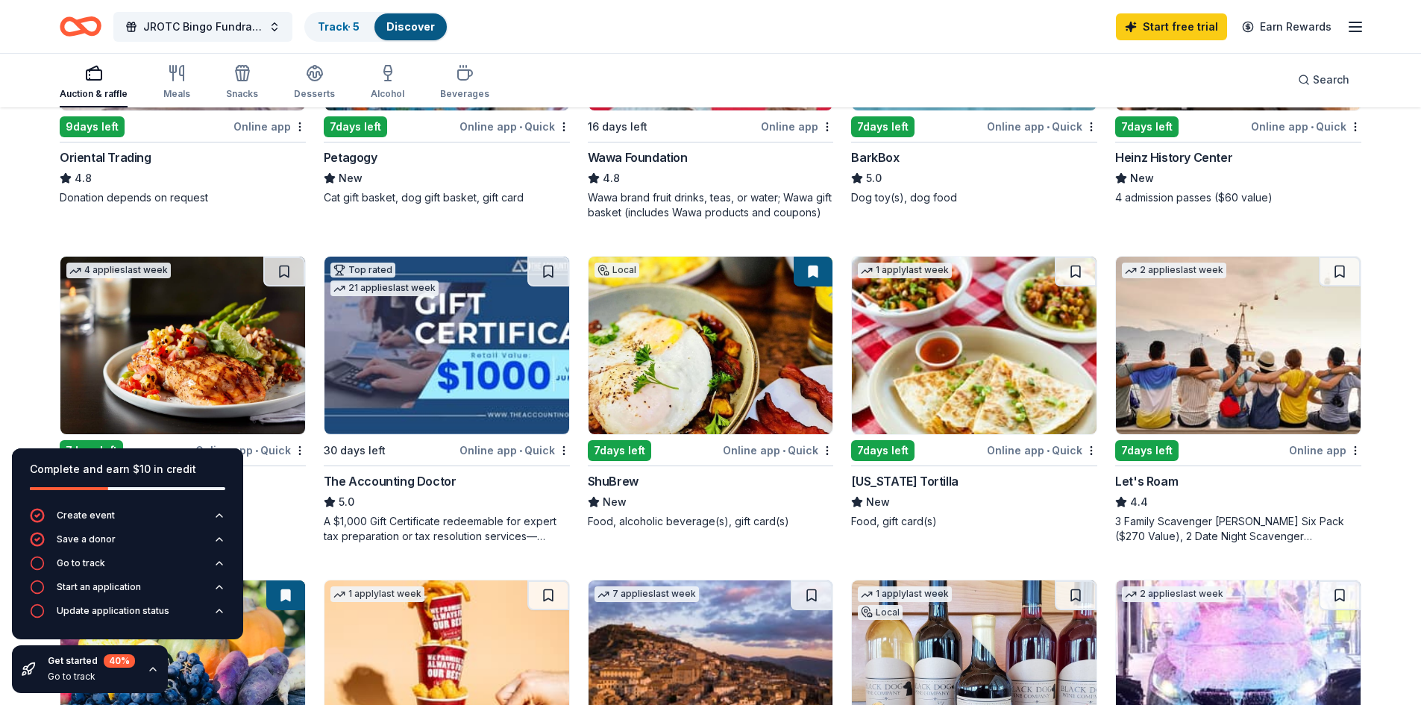
scroll to position [671, 0]
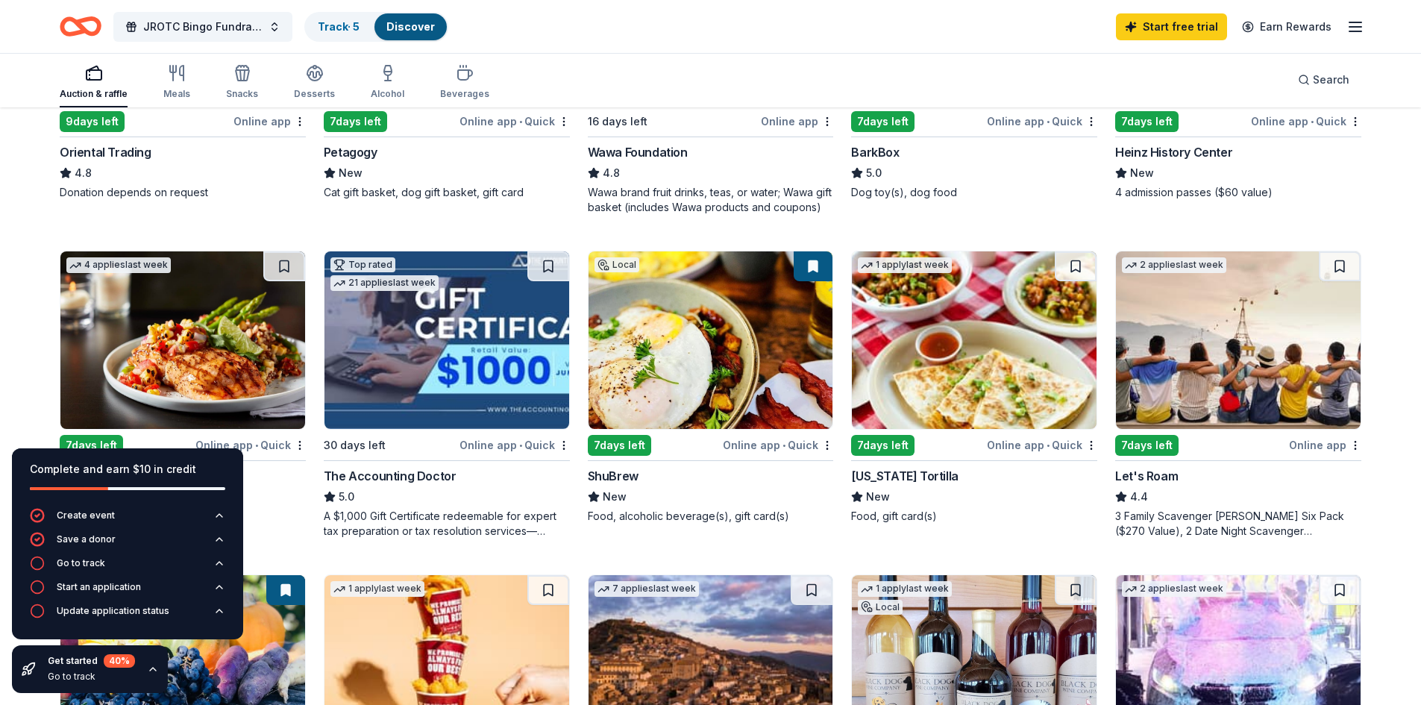
click at [696, 368] on img at bounding box center [710, 340] width 245 height 178
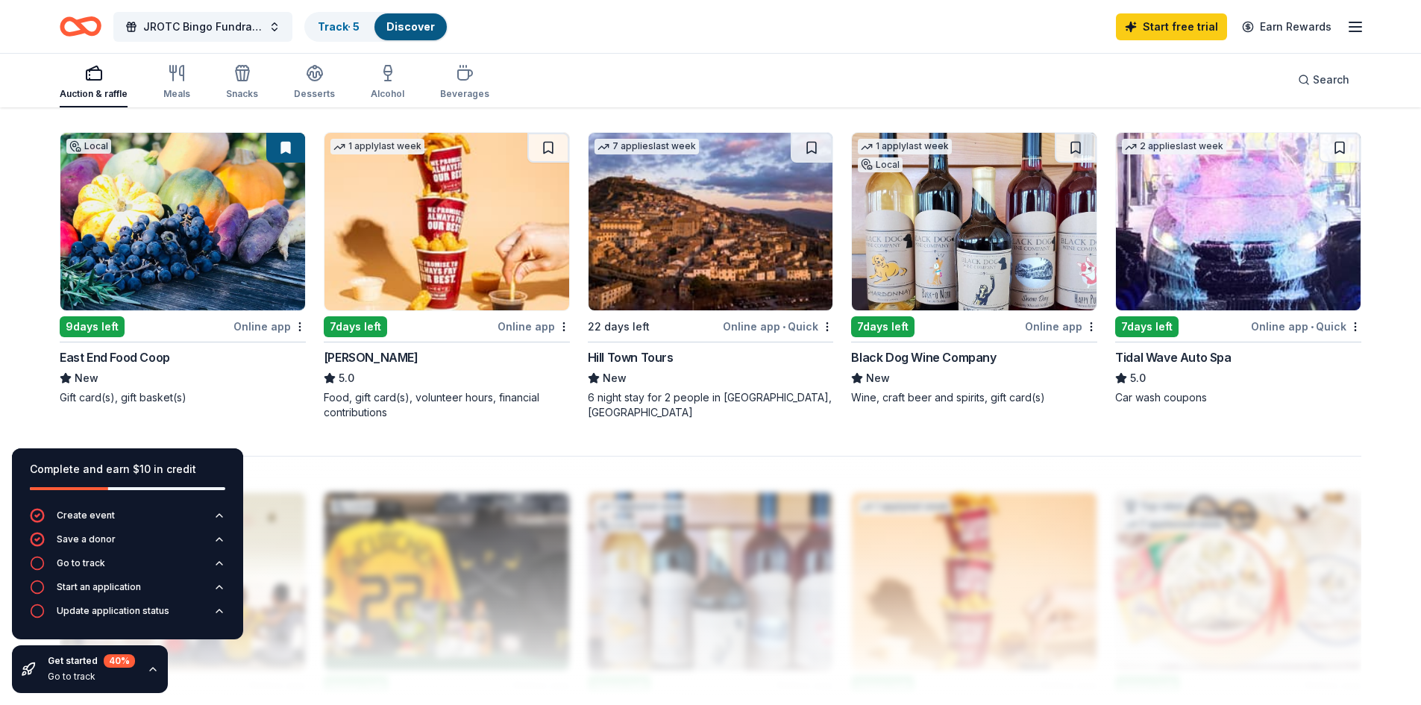
scroll to position [1119, 0]
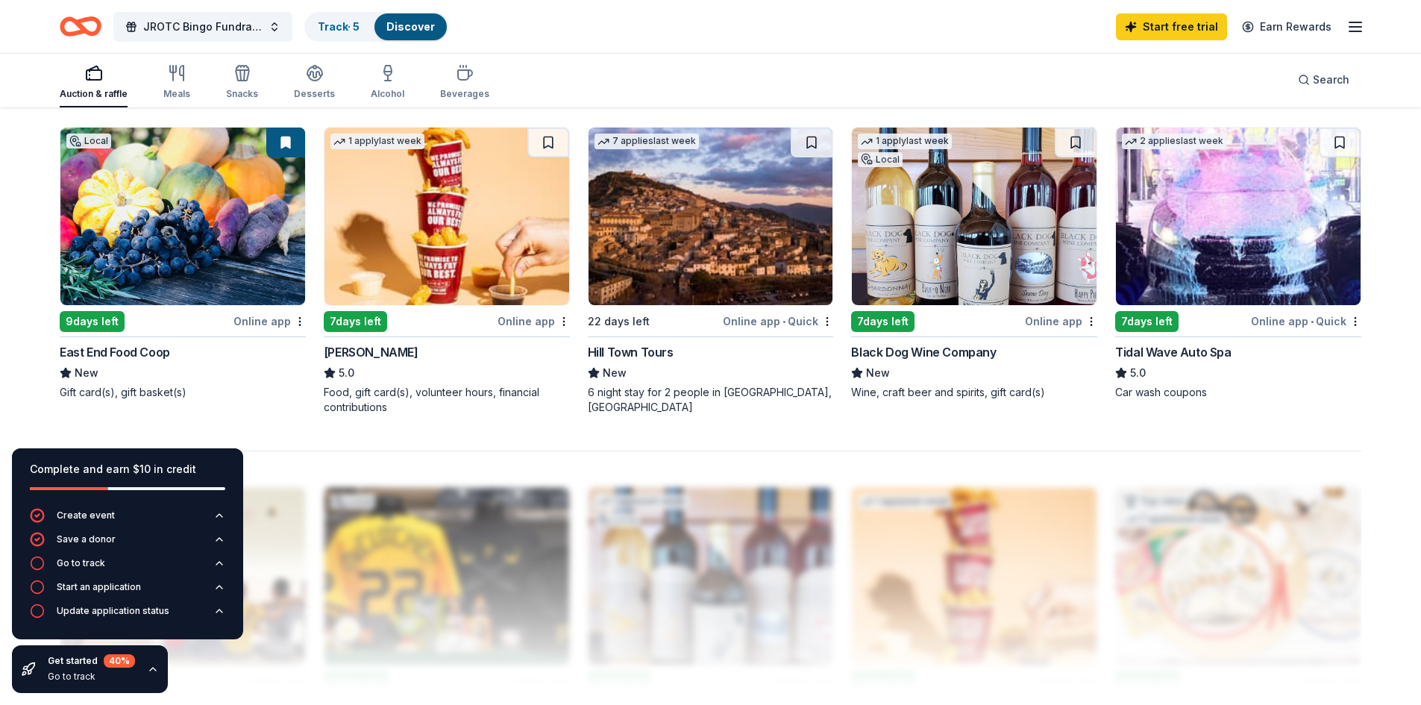
click at [163, 211] on img at bounding box center [182, 217] width 245 height 178
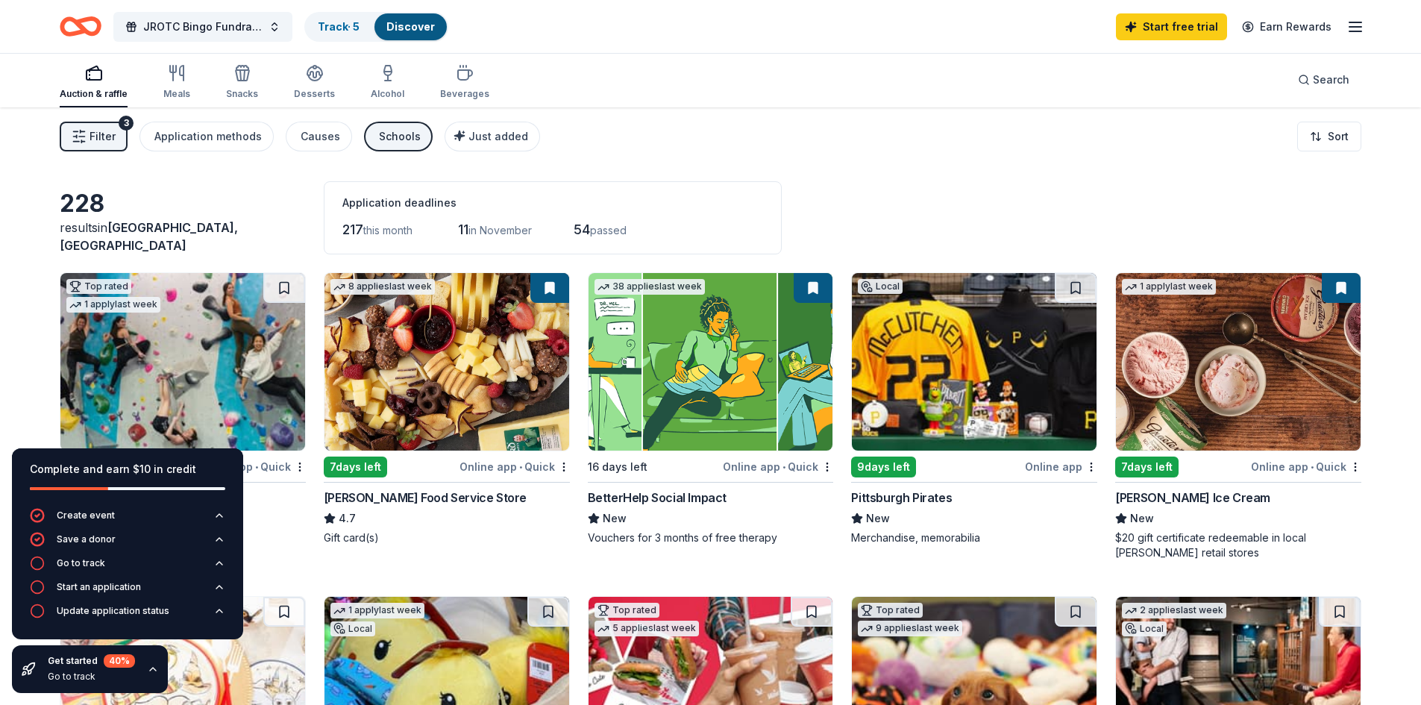
scroll to position [0, 0]
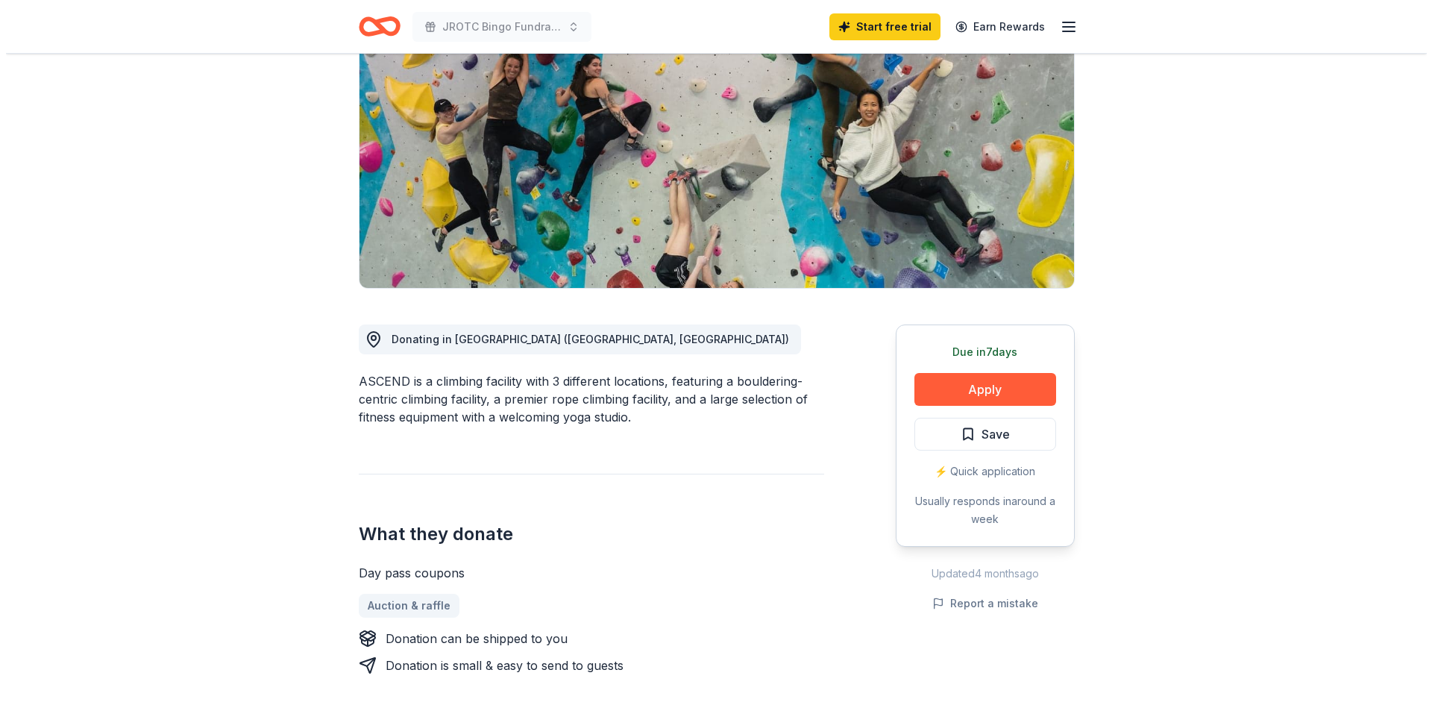
scroll to position [224, 0]
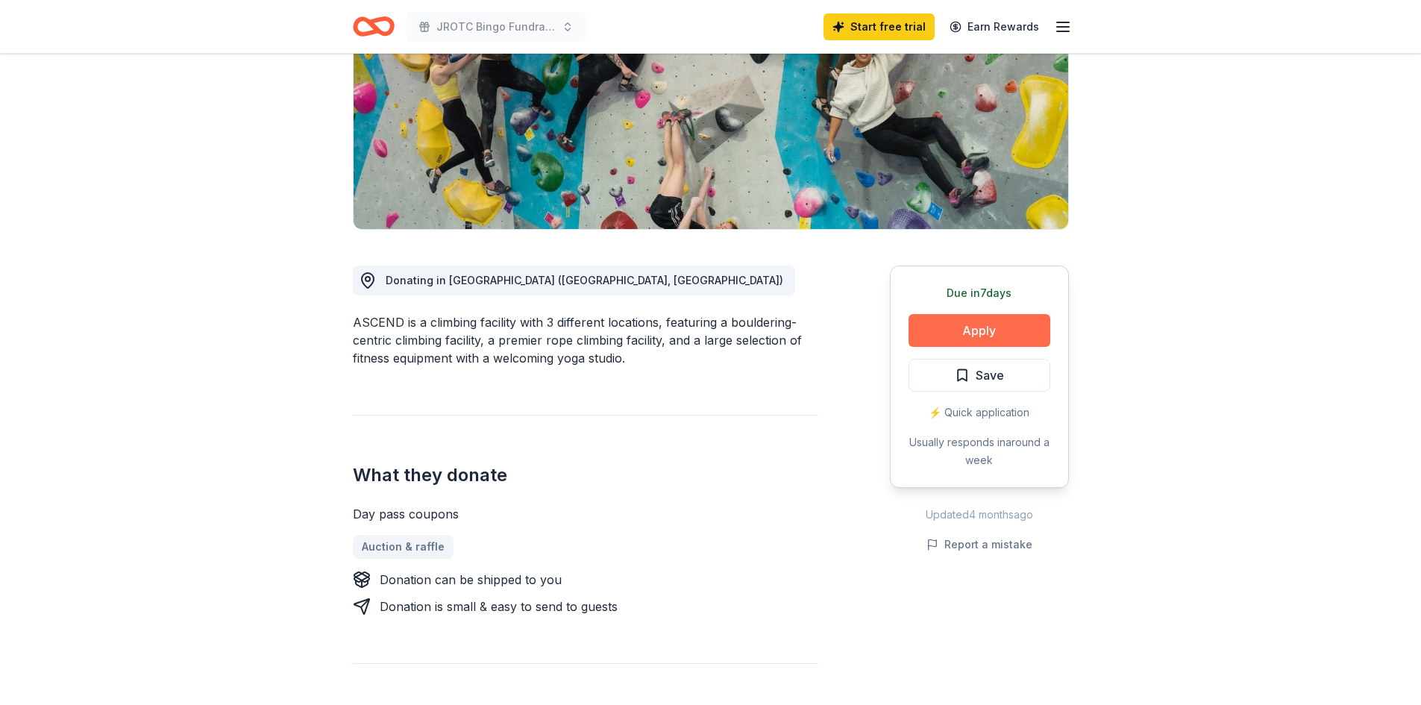
click at [964, 324] on button "Apply" at bounding box center [979, 330] width 142 height 33
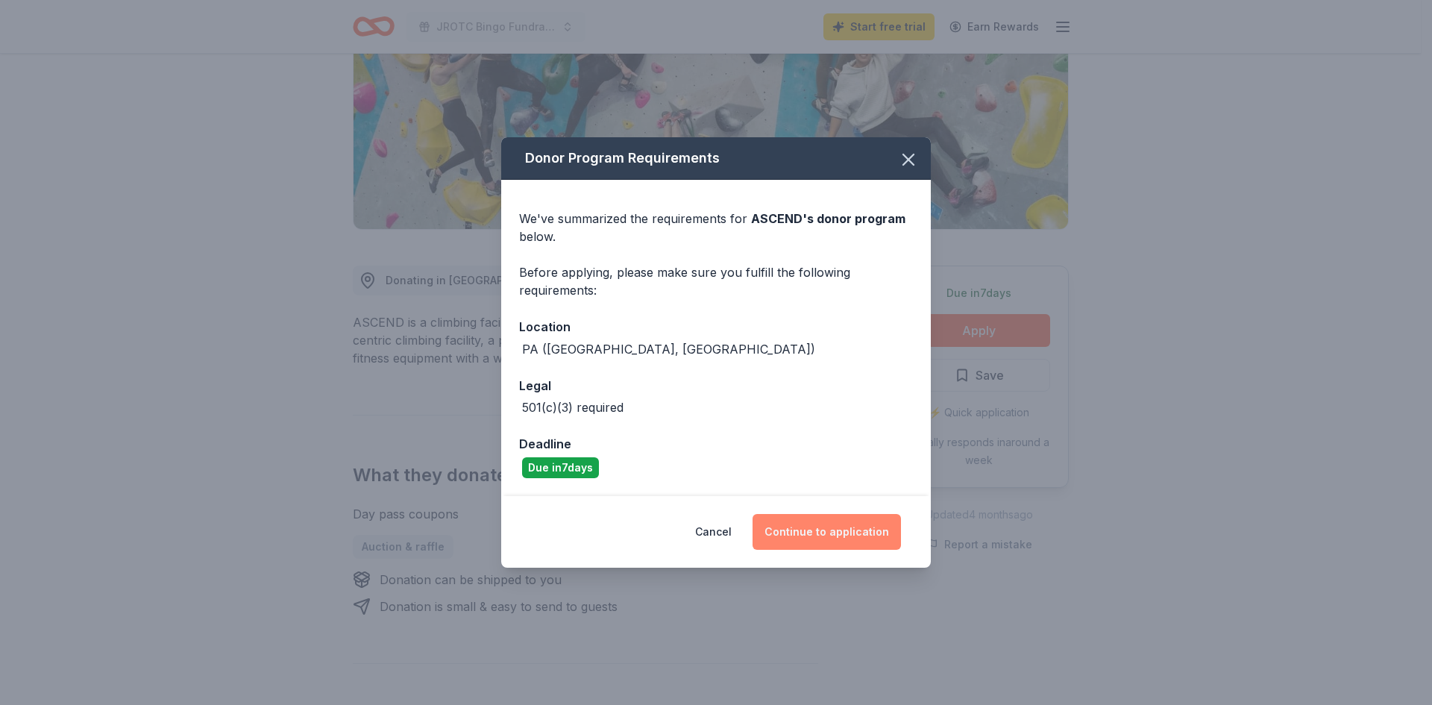
click at [829, 534] on button "Continue to application" at bounding box center [827, 532] width 148 height 36
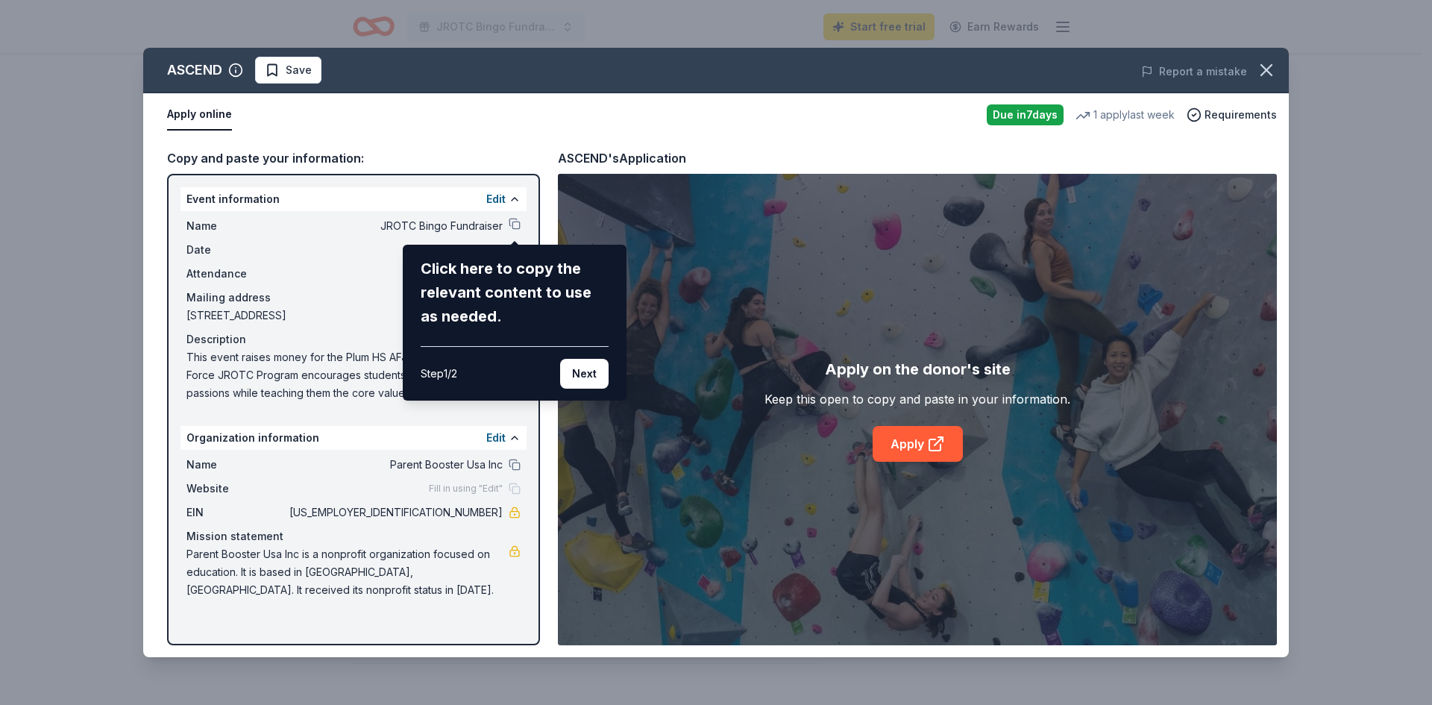
click at [515, 224] on div "ASCEND Save Report a mistake Apply online Due in 7 days 1 apply last week Requi…" at bounding box center [716, 352] width 1146 height 609
click at [580, 371] on button "Next" at bounding box center [584, 374] width 48 height 30
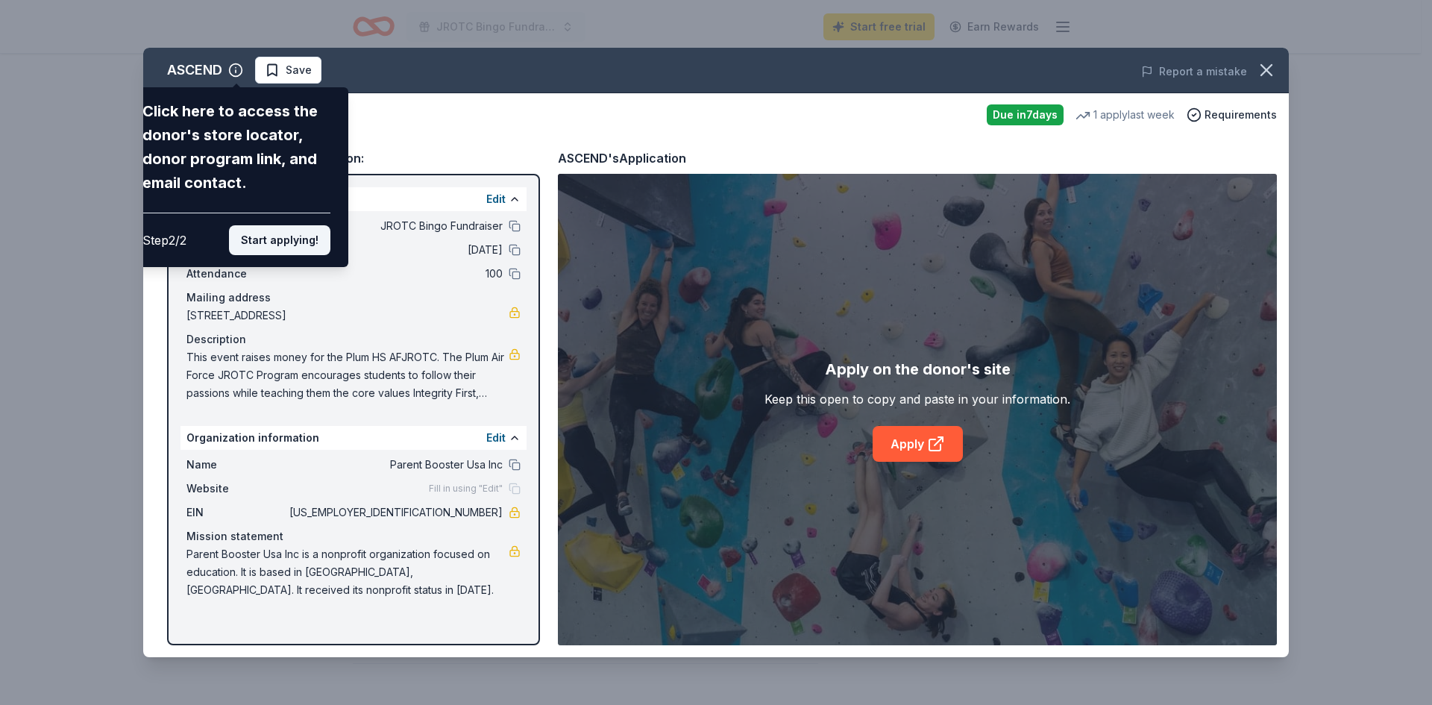
click at [292, 239] on button "Start applying!" at bounding box center [279, 240] width 101 height 30
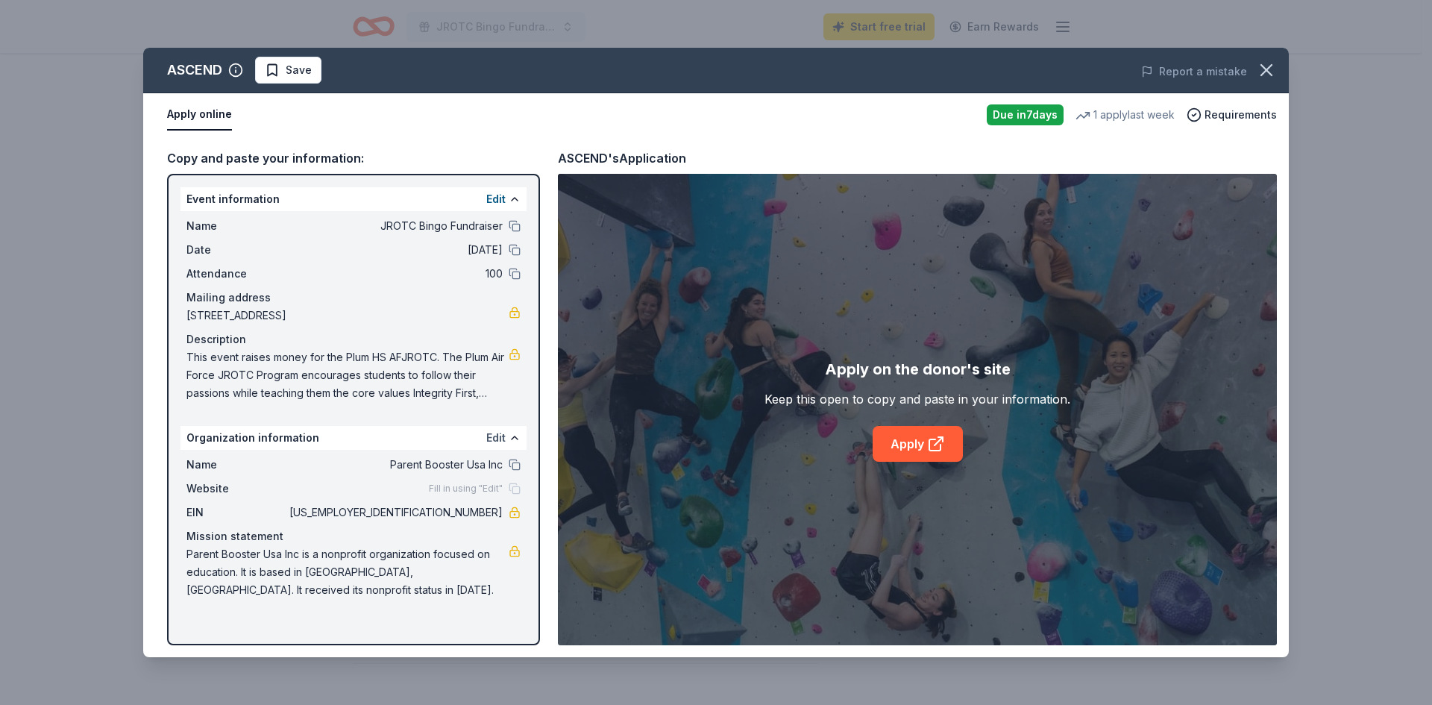
click at [494, 441] on button "Edit" at bounding box center [495, 438] width 19 height 18
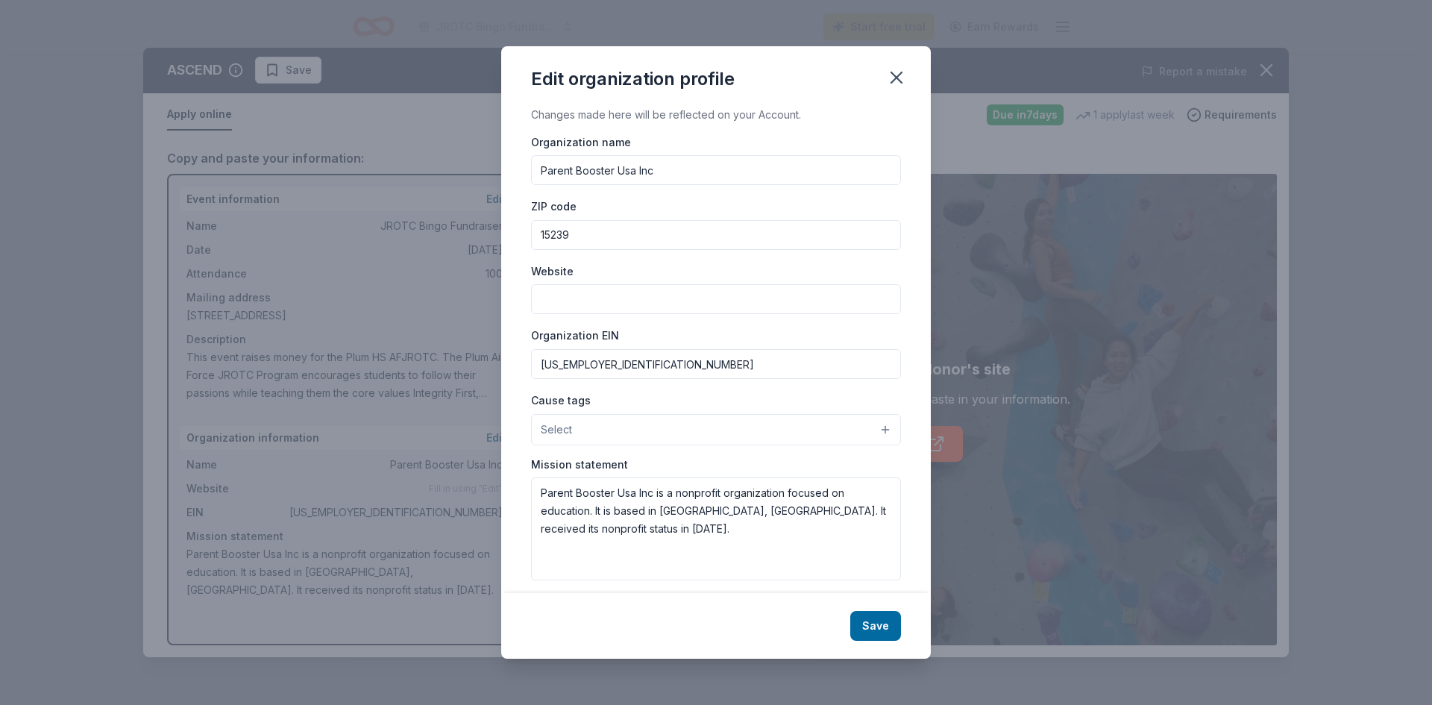
paste input "https://www.pbsd.net/JROTC.aspx"
type input "https://www.pbsd.net/JROTC.aspx"
click at [883, 624] on button "Save" at bounding box center [875, 626] width 51 height 30
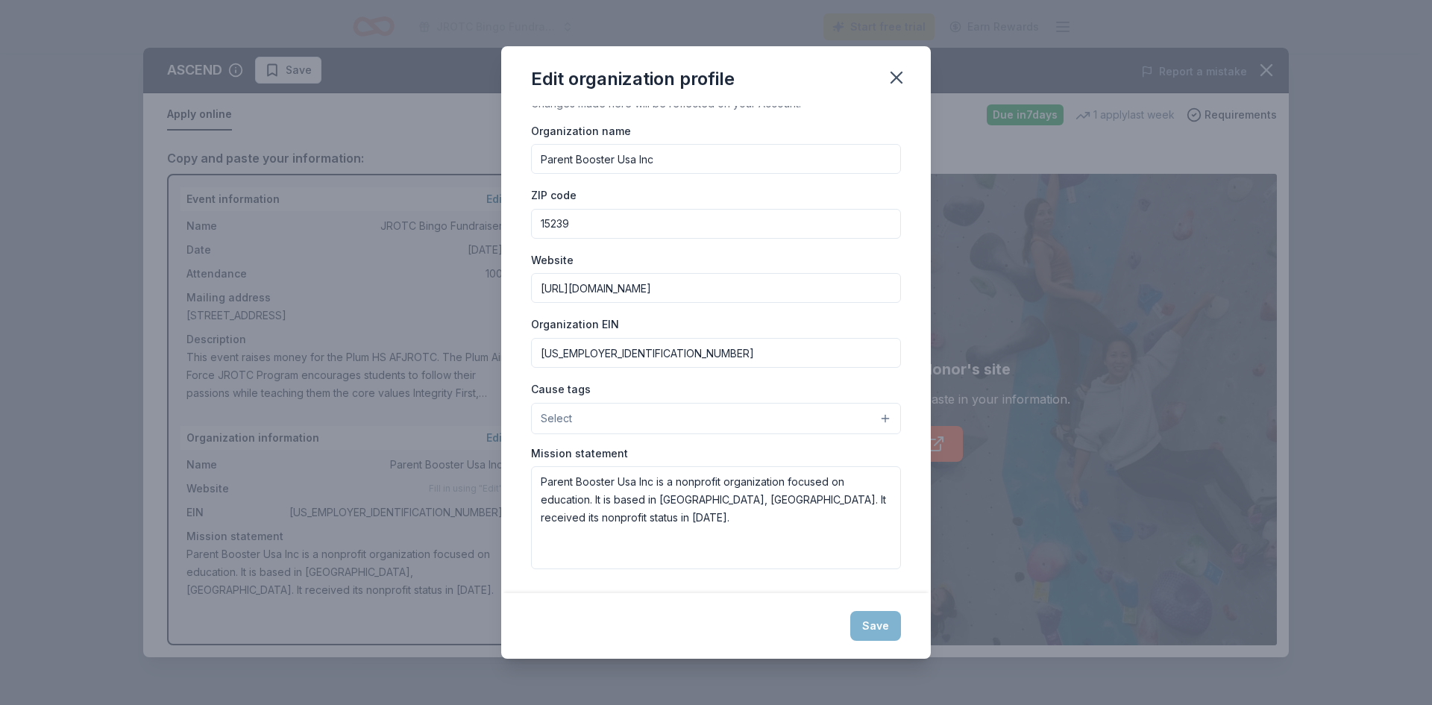
click at [880, 625] on div "Save" at bounding box center [716, 626] width 430 height 66
click at [898, 78] on icon "button" at bounding box center [896, 77] width 21 height 21
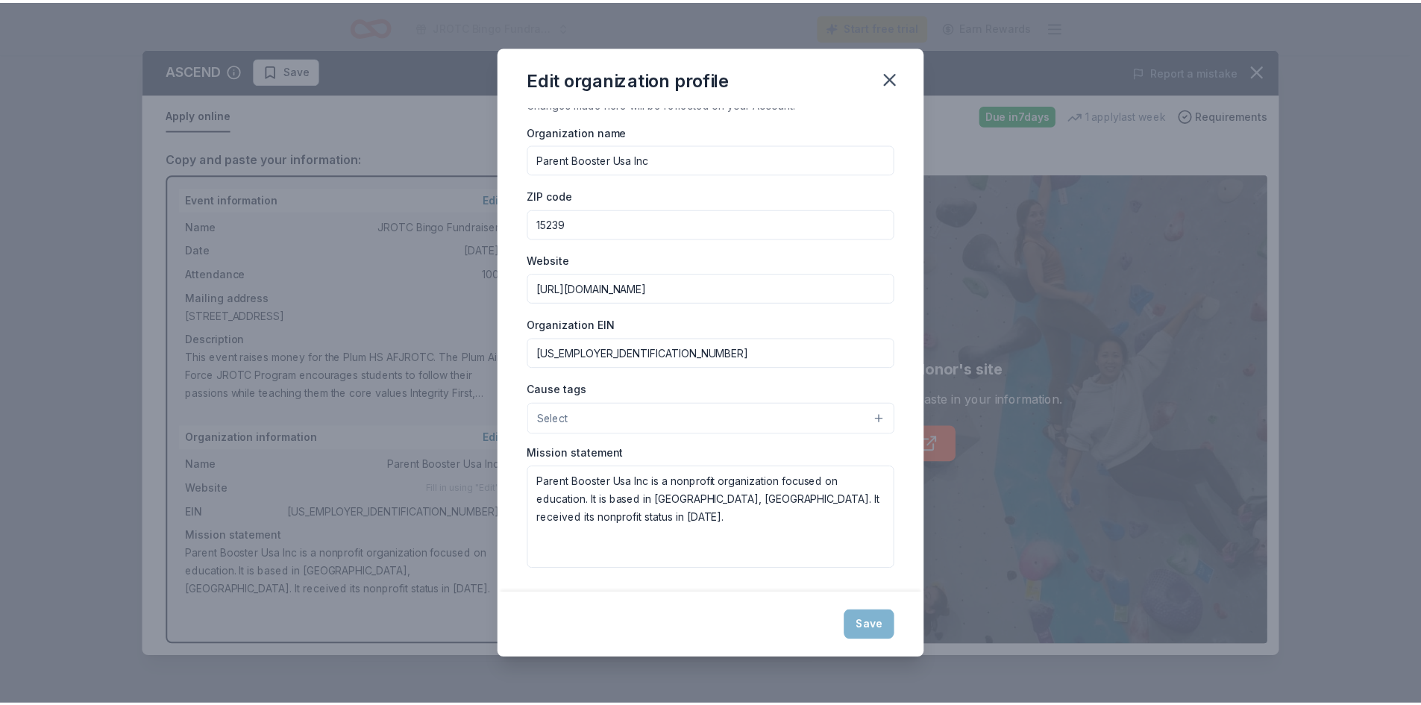
scroll to position [0, 0]
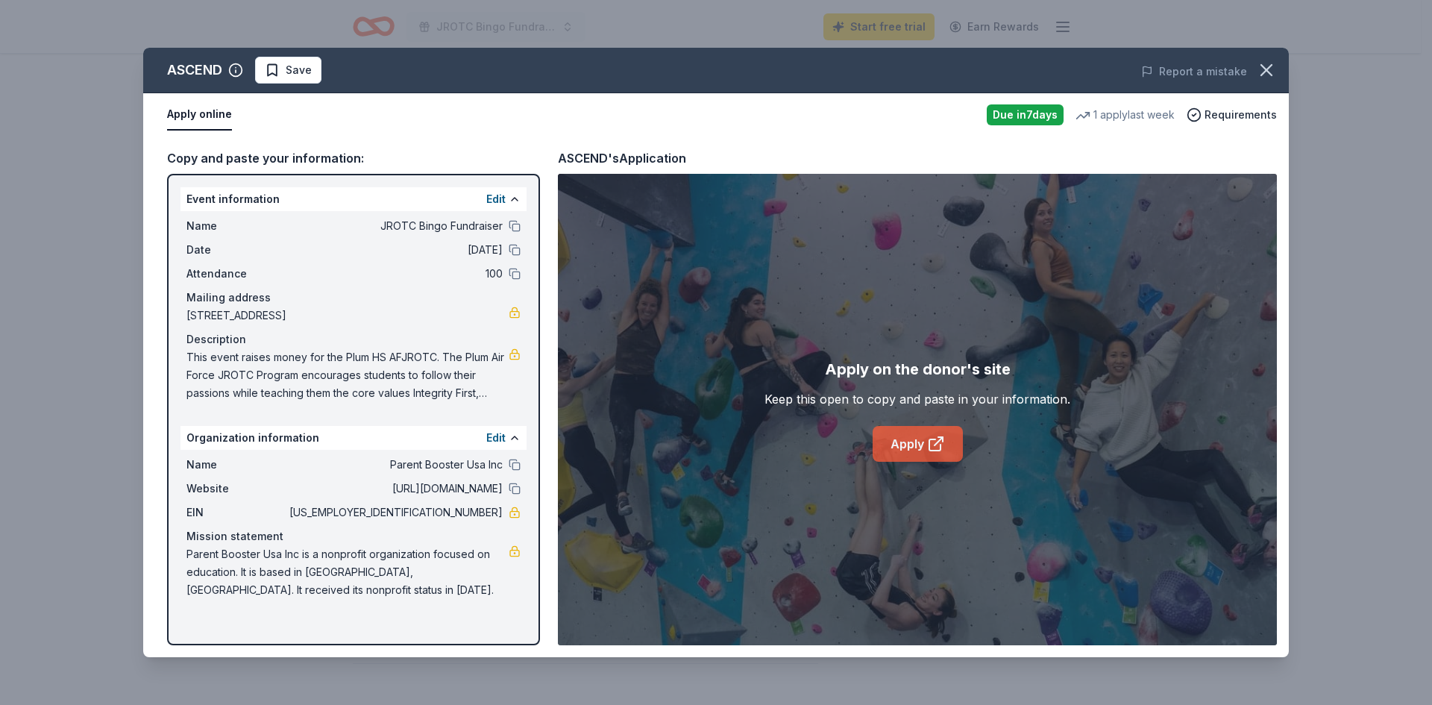
click at [929, 442] on icon at bounding box center [934, 444] width 11 height 11
click at [1266, 67] on icon "button" at bounding box center [1266, 70] width 21 height 21
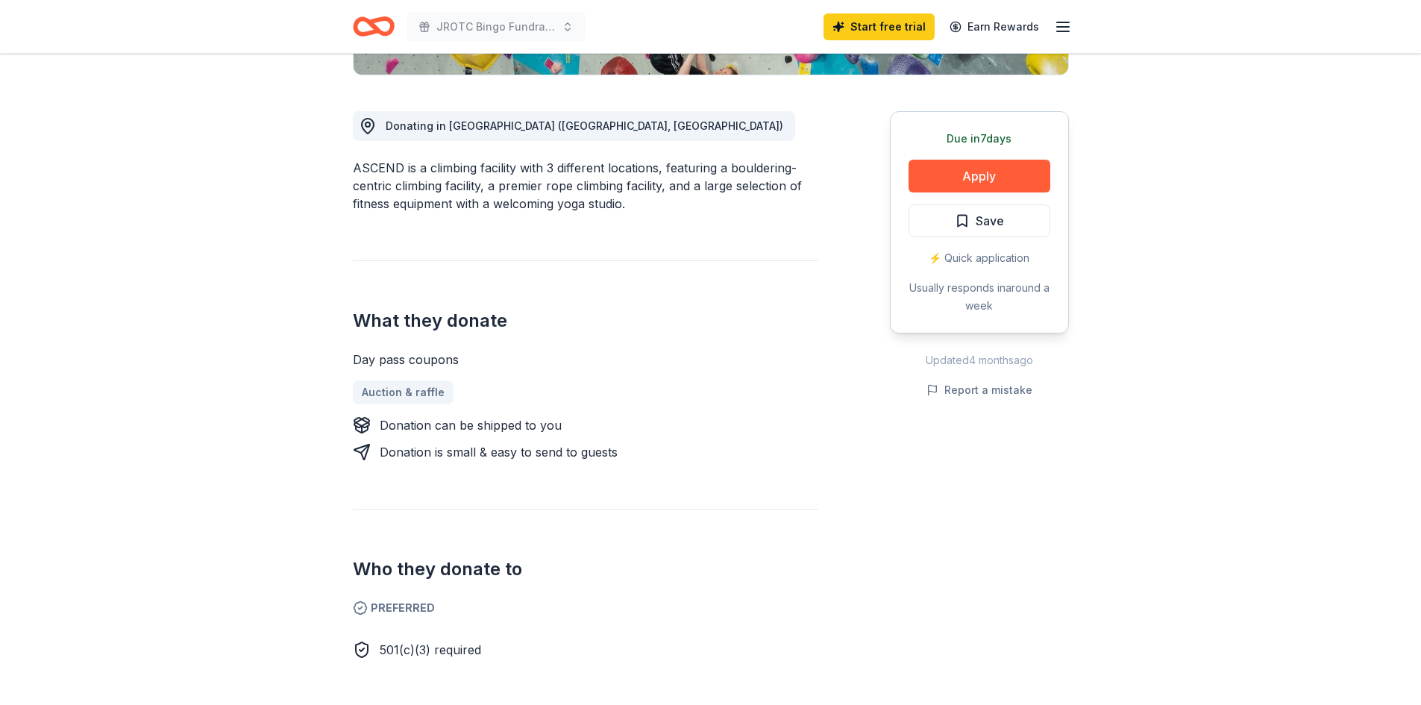
scroll to position [149, 0]
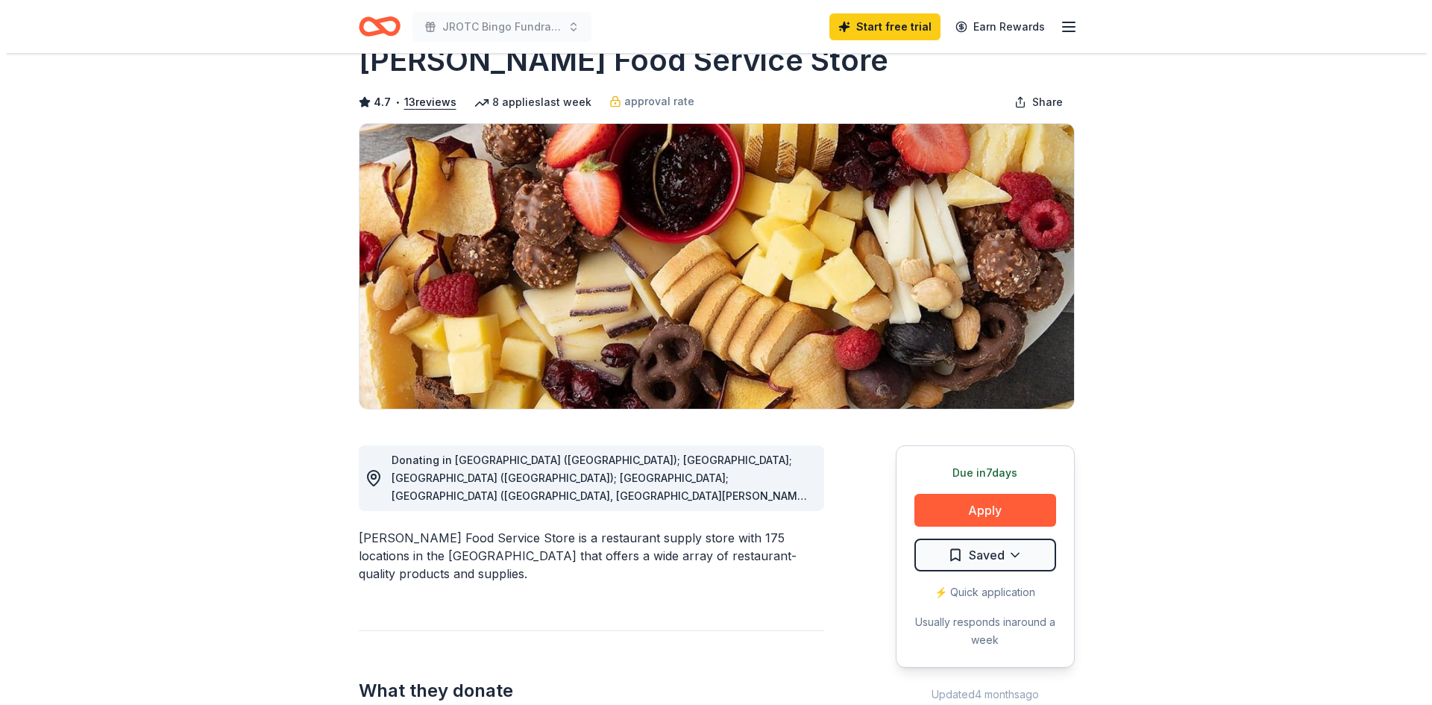
scroll to position [224, 0]
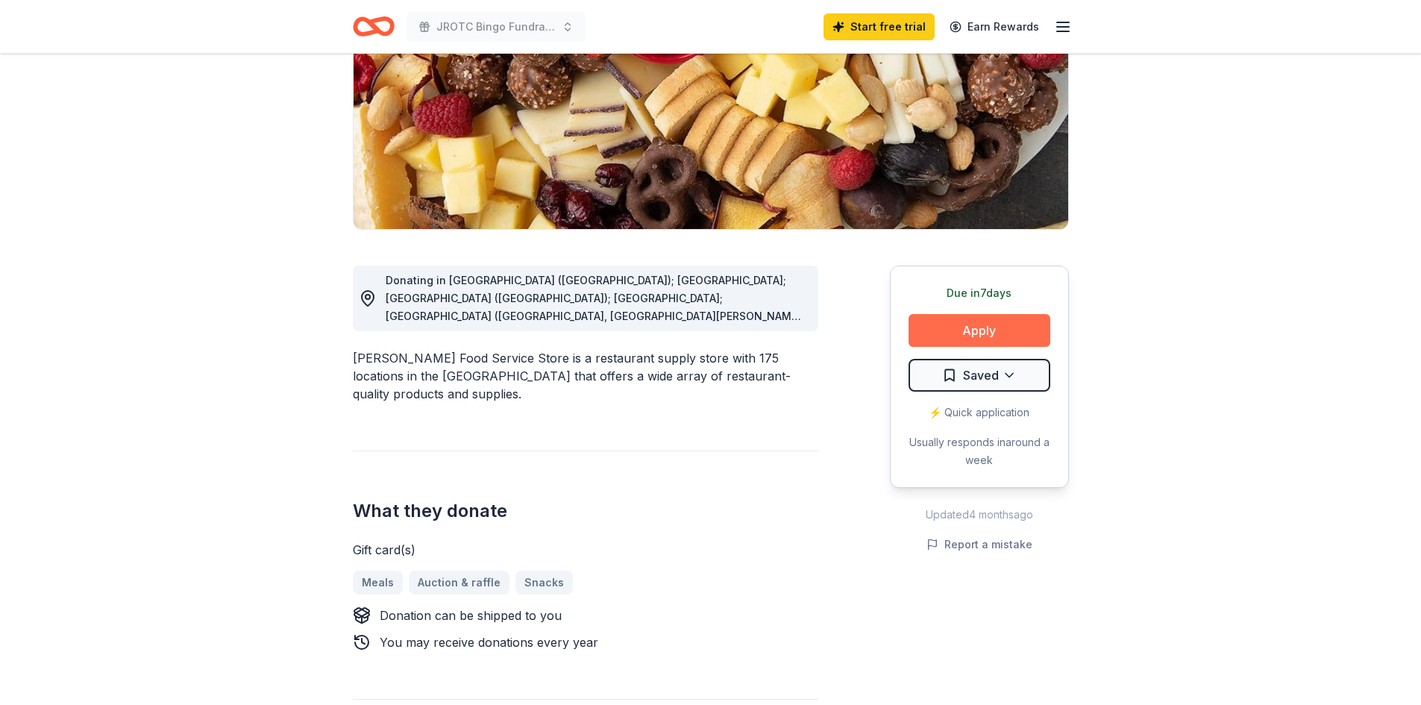
click at [971, 336] on button "Apply" at bounding box center [979, 330] width 142 height 33
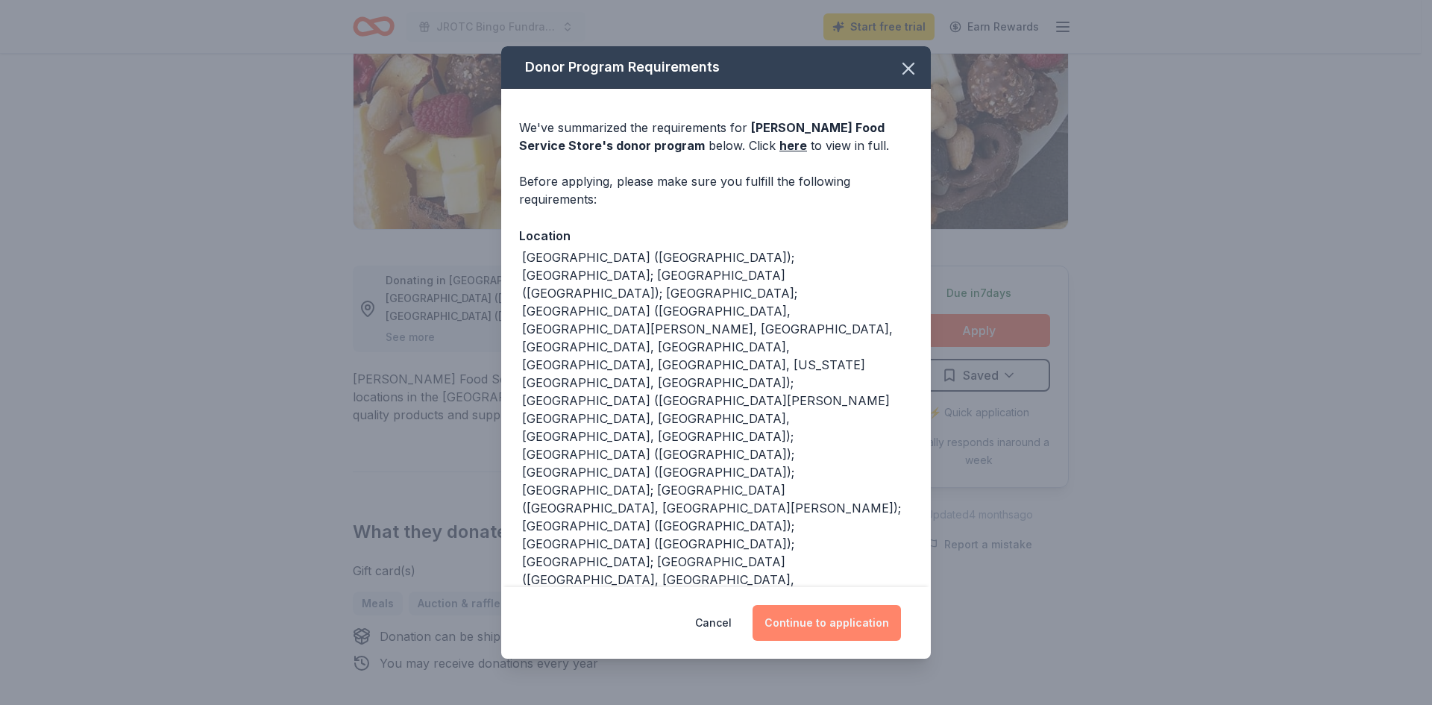
click at [808, 629] on button "Continue to application" at bounding box center [827, 623] width 148 height 36
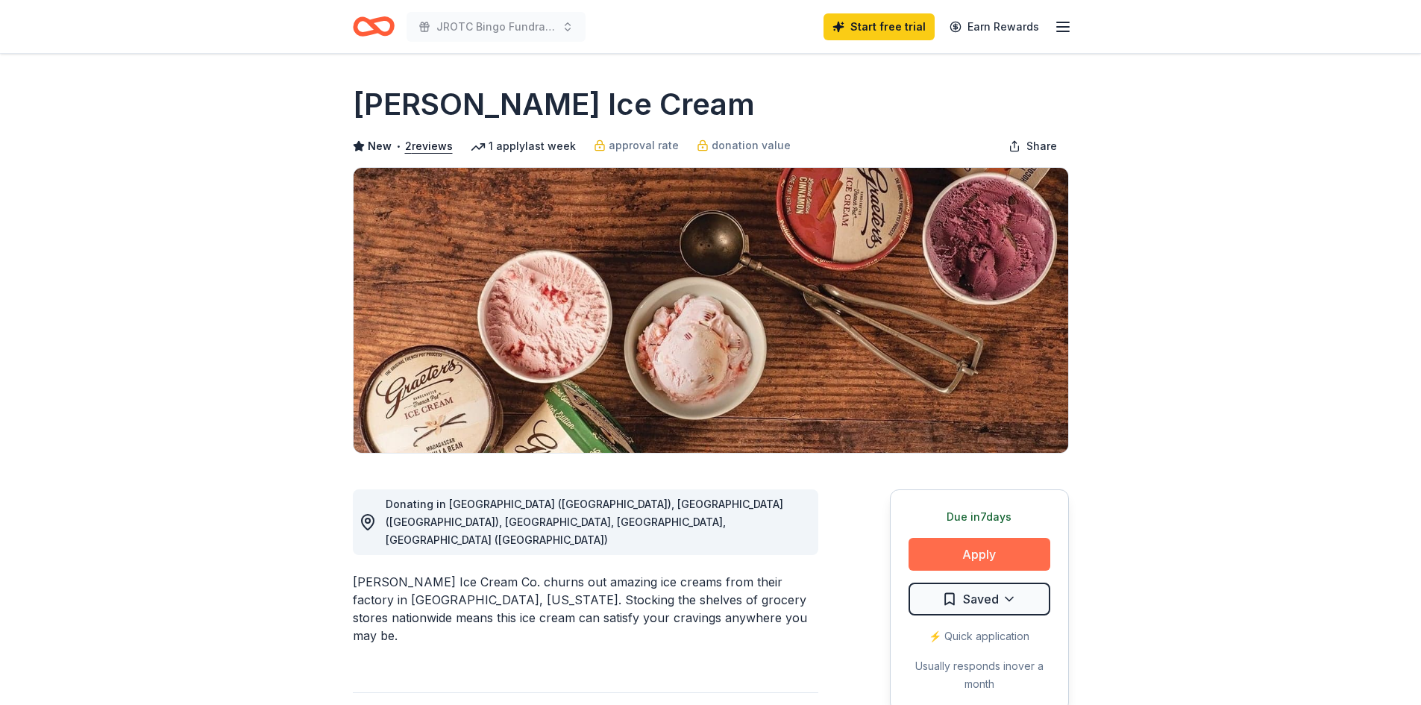
click at [984, 549] on button "Apply" at bounding box center [979, 554] width 142 height 33
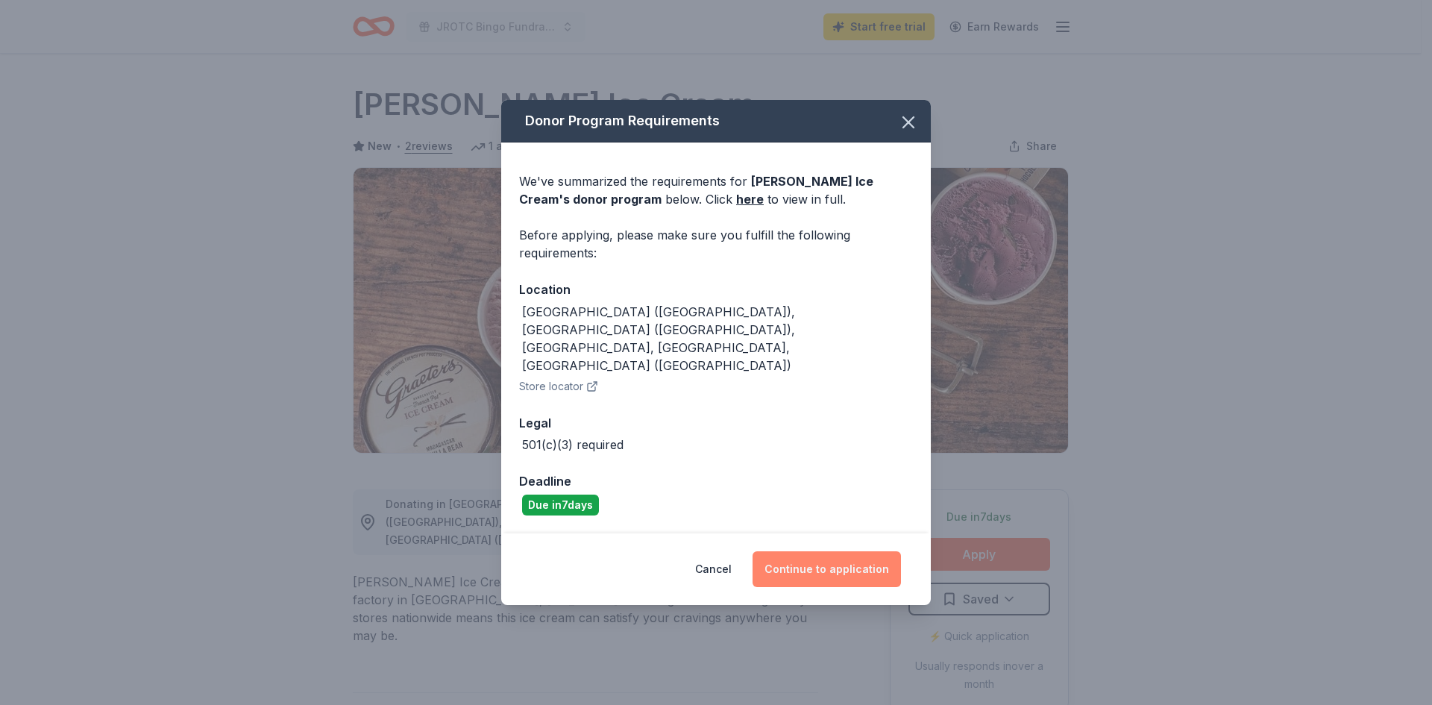
click at [826, 551] on button "Continue to application" at bounding box center [827, 569] width 148 height 36
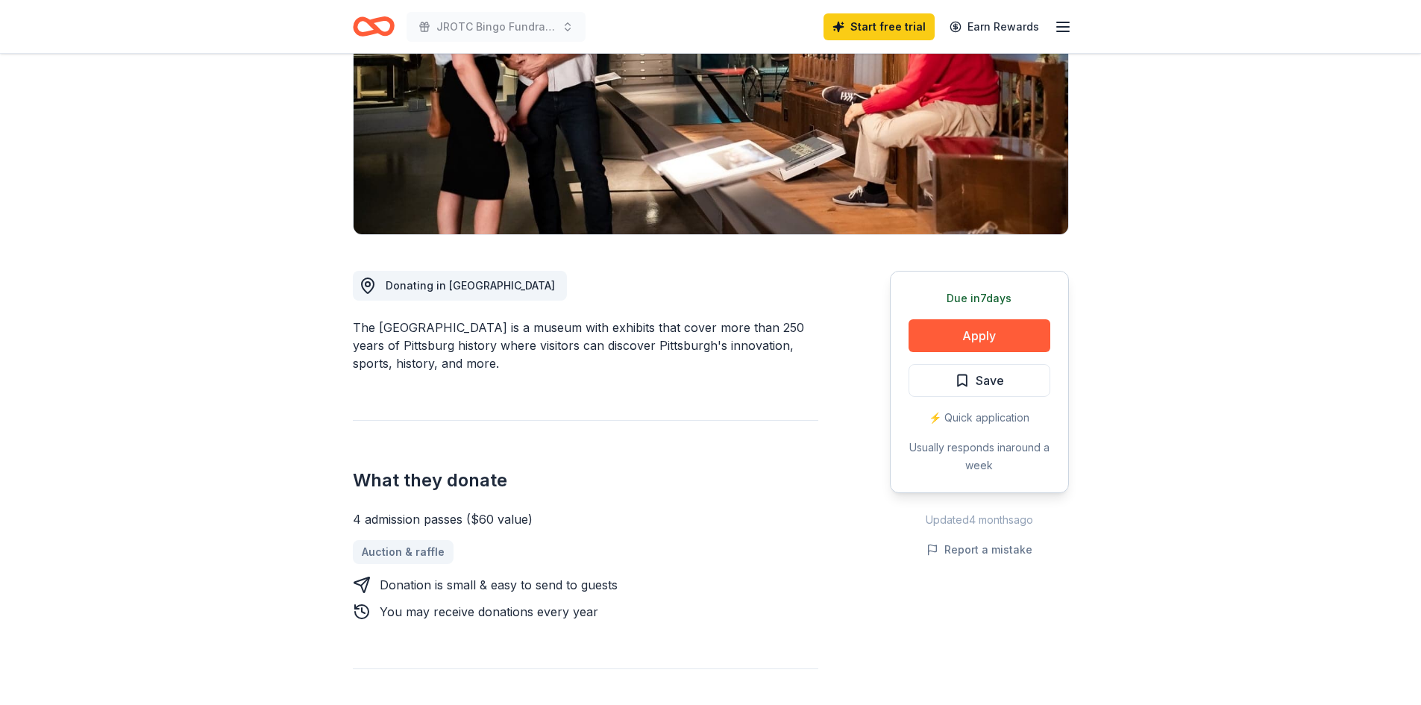
scroll to position [224, 0]
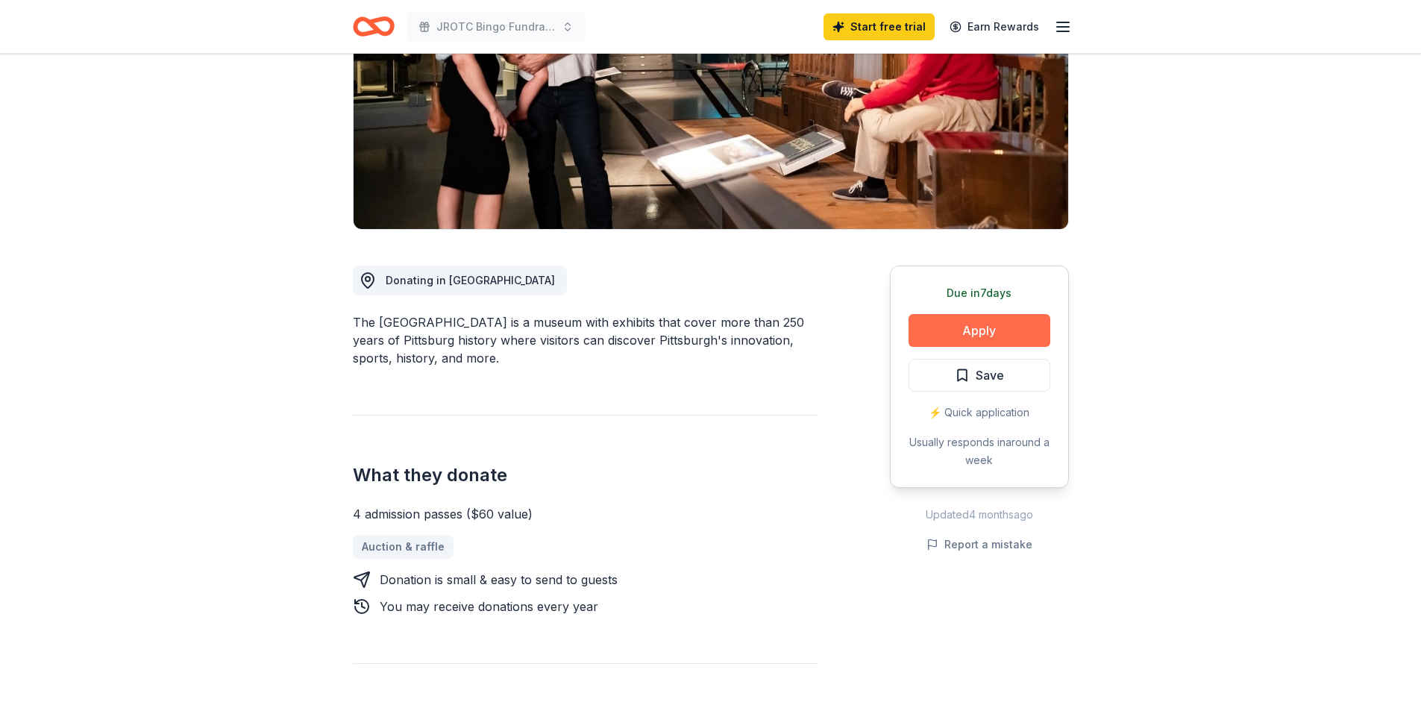
click at [987, 342] on button "Apply" at bounding box center [979, 330] width 142 height 33
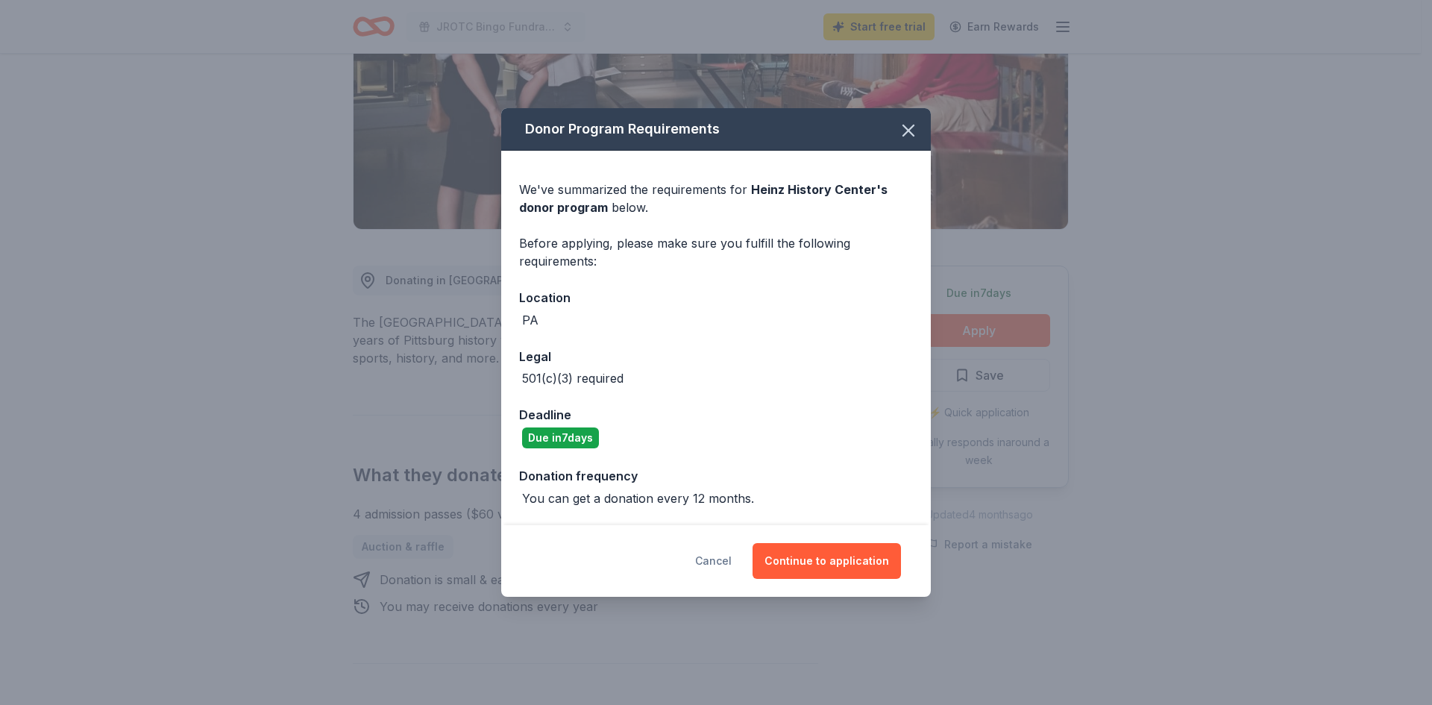
click at [714, 561] on button "Cancel" at bounding box center [713, 561] width 37 height 36
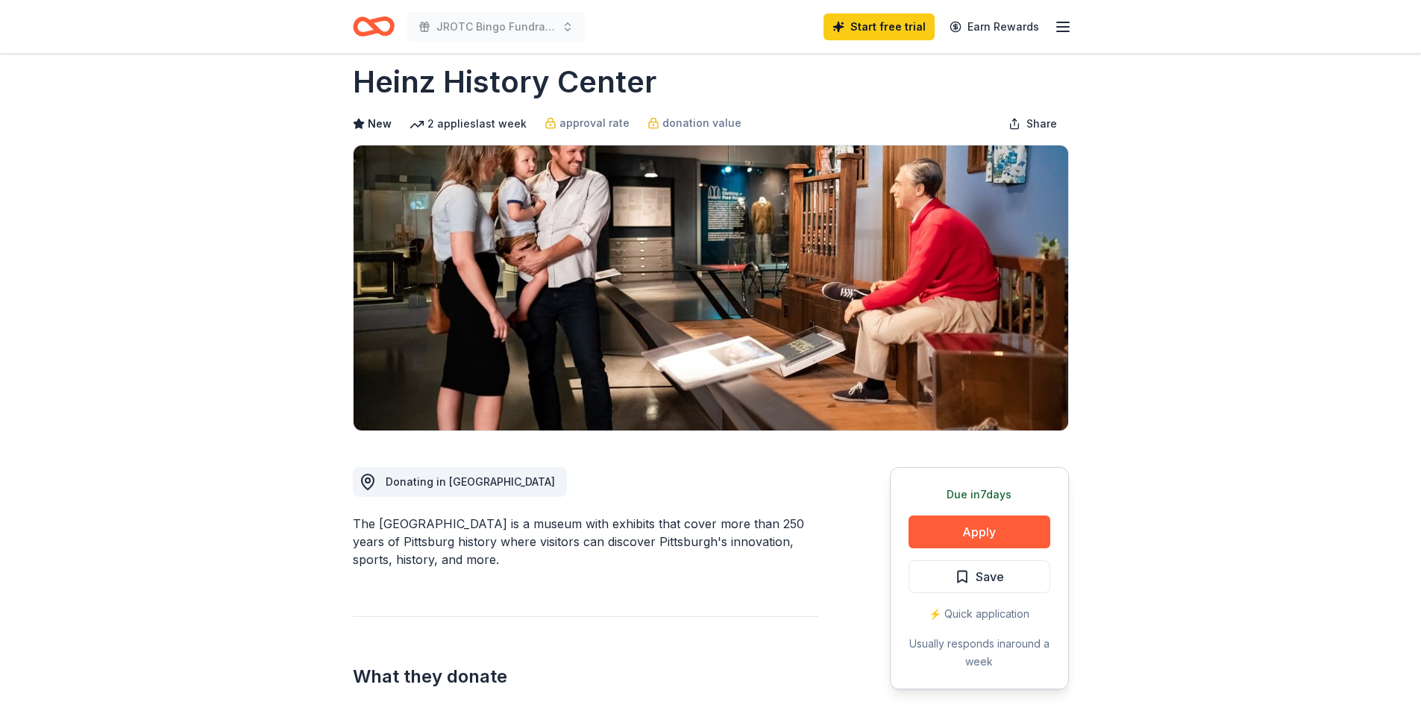
scroll to position [0, 0]
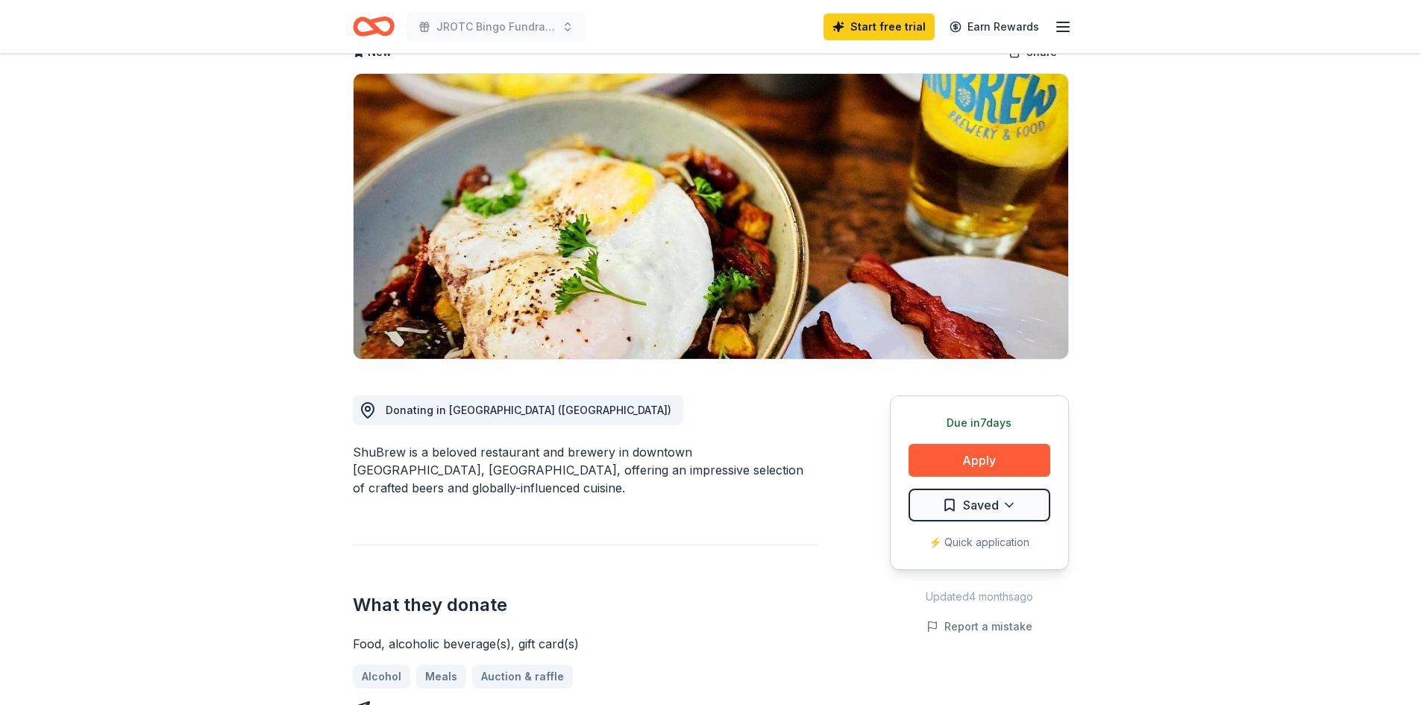
scroll to position [149, 0]
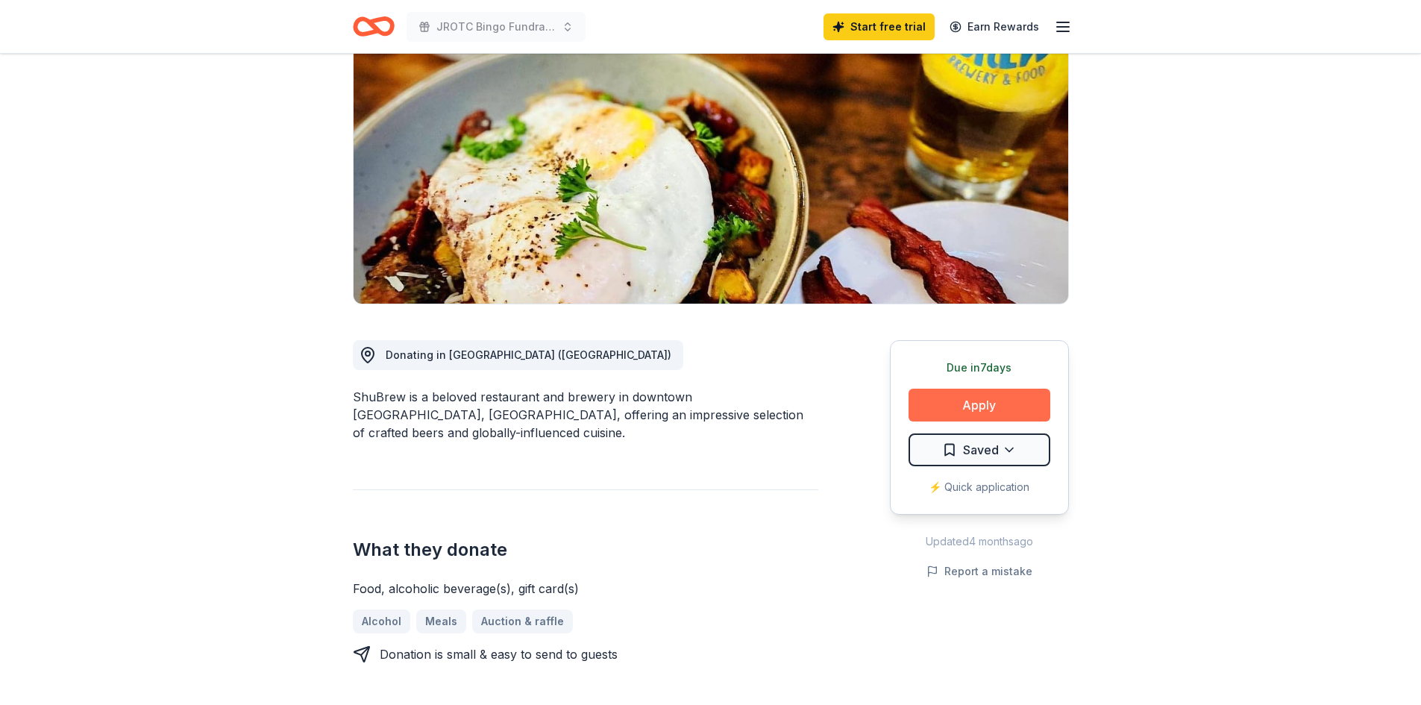
click at [989, 401] on button "Apply" at bounding box center [979, 405] width 142 height 33
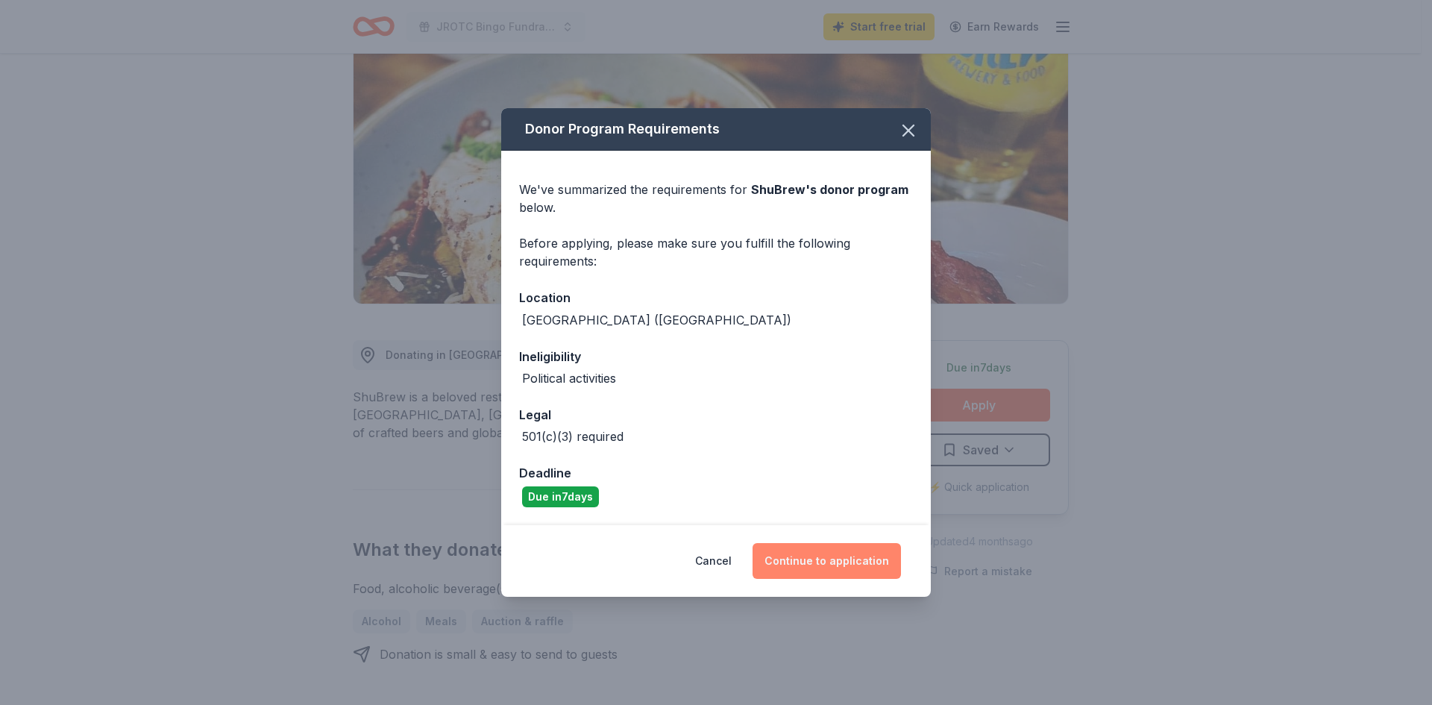
click at [822, 570] on button "Continue to application" at bounding box center [827, 561] width 148 height 36
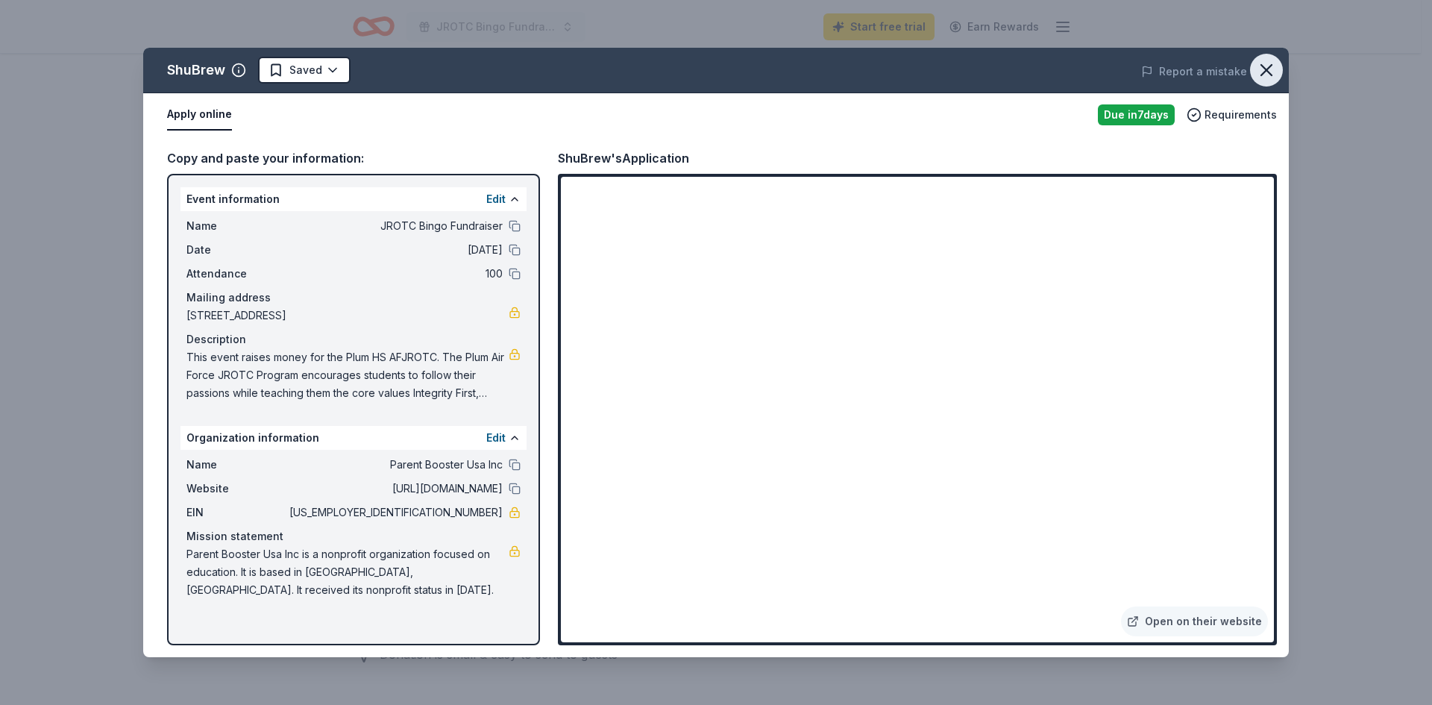
click at [1266, 76] on icon "button" at bounding box center [1266, 70] width 21 height 21
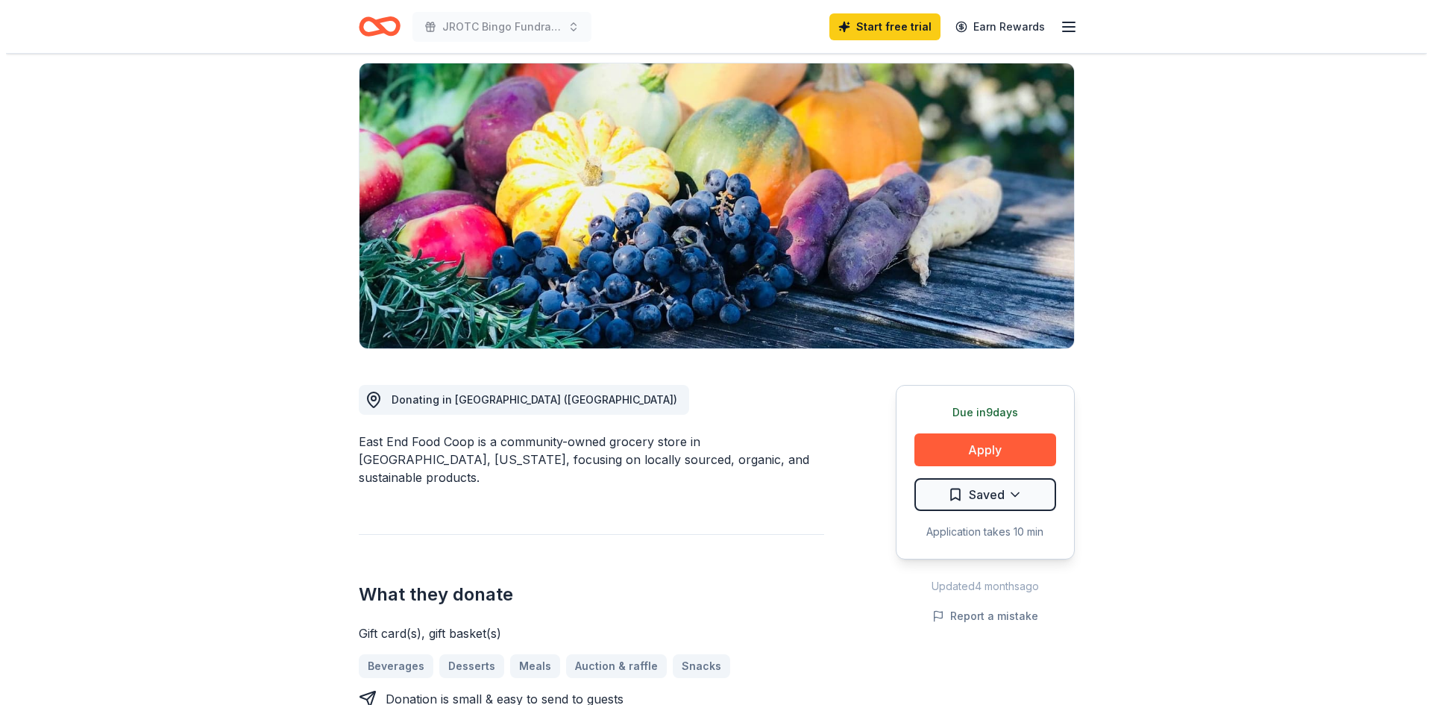
scroll to position [149, 0]
